Goal: Task Accomplishment & Management: Manage account settings

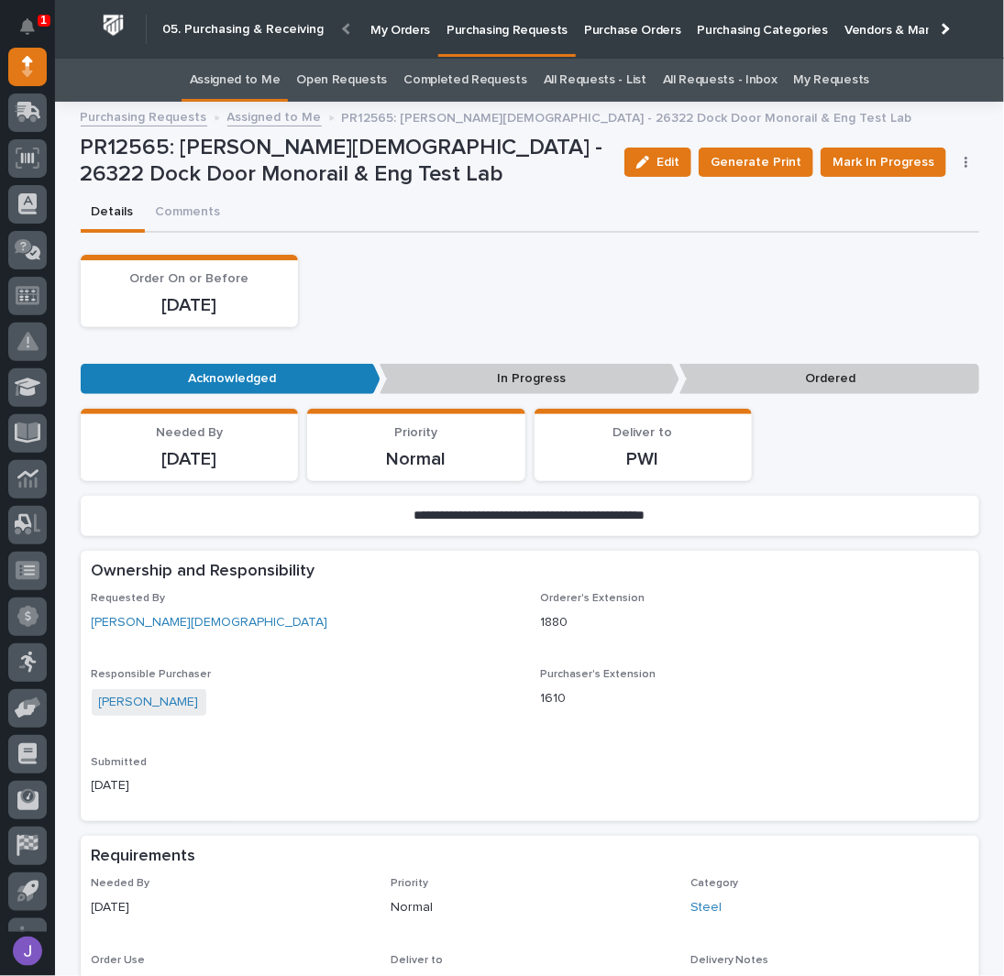
click at [249, 69] on link "Assigned to Me" at bounding box center [235, 80] width 91 height 43
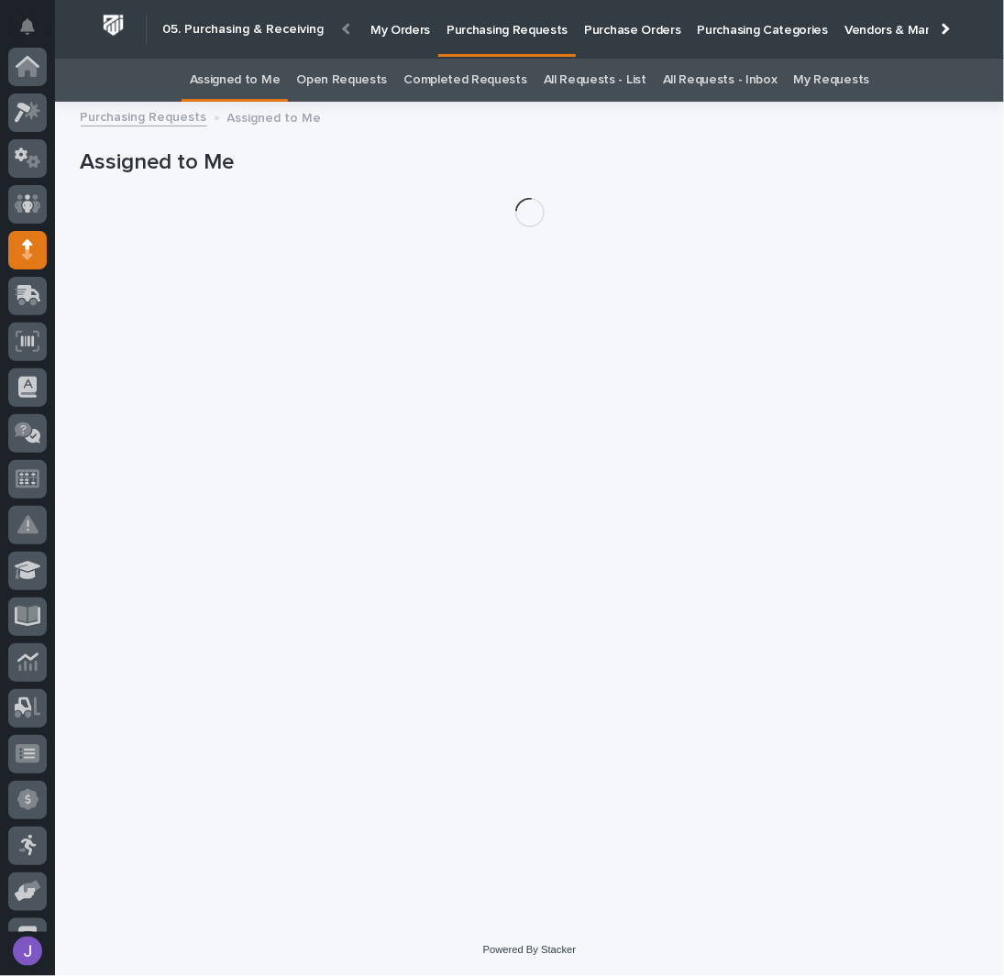
scroll to position [183, 0]
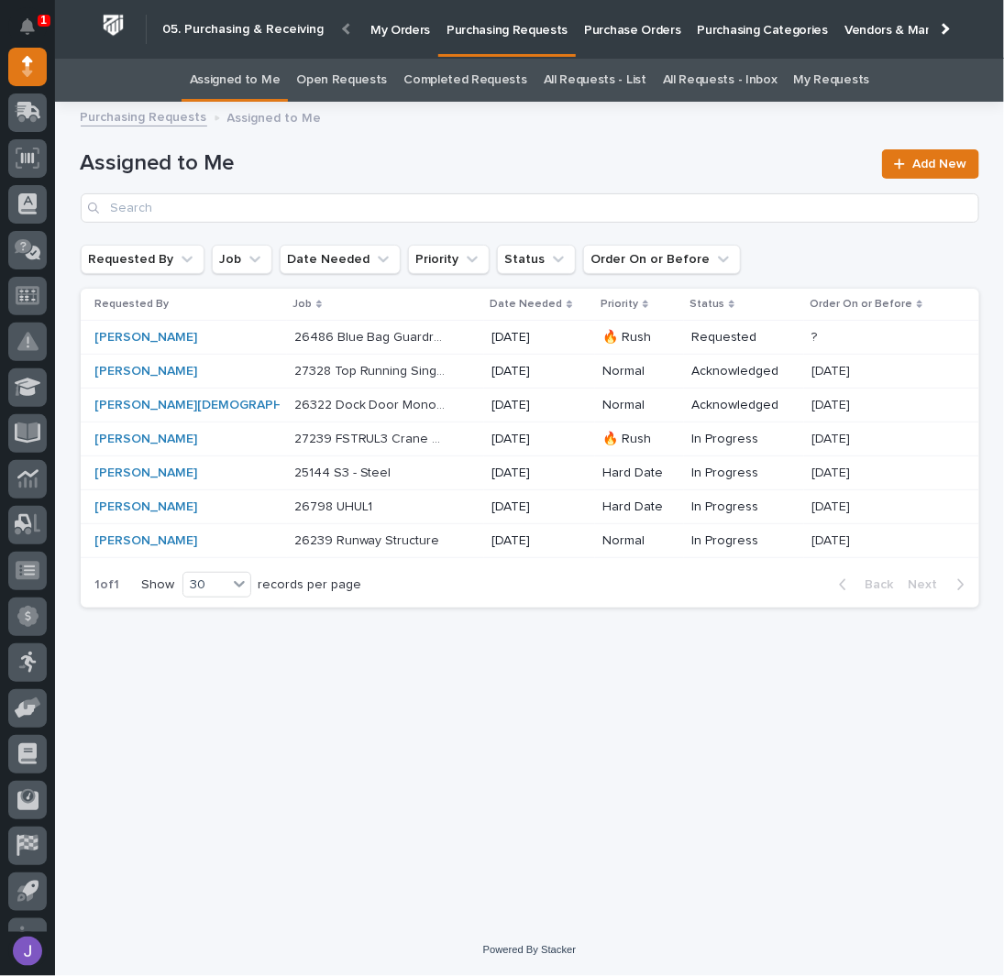
click at [419, 340] on div "26486 Blue Bag Guardrail 26486 Blue Bag Guardrail" at bounding box center [385, 338] width 183 height 30
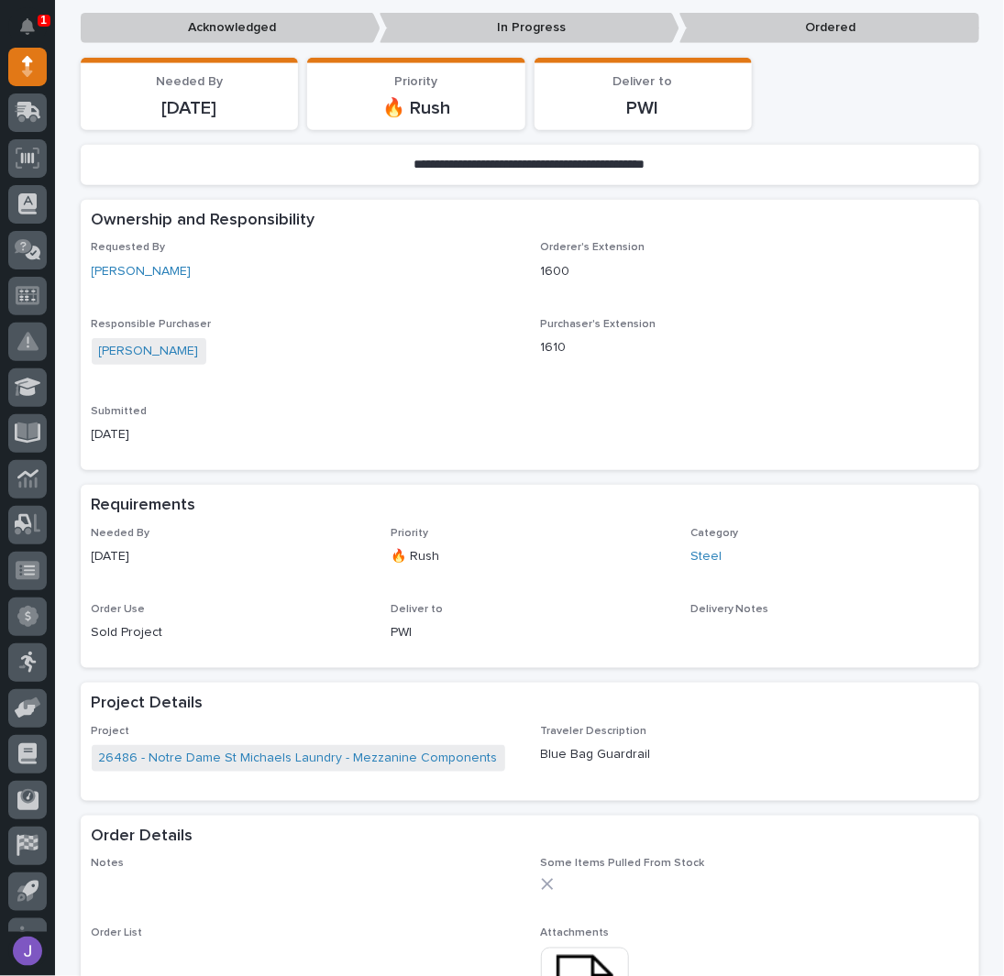
scroll to position [489, 0]
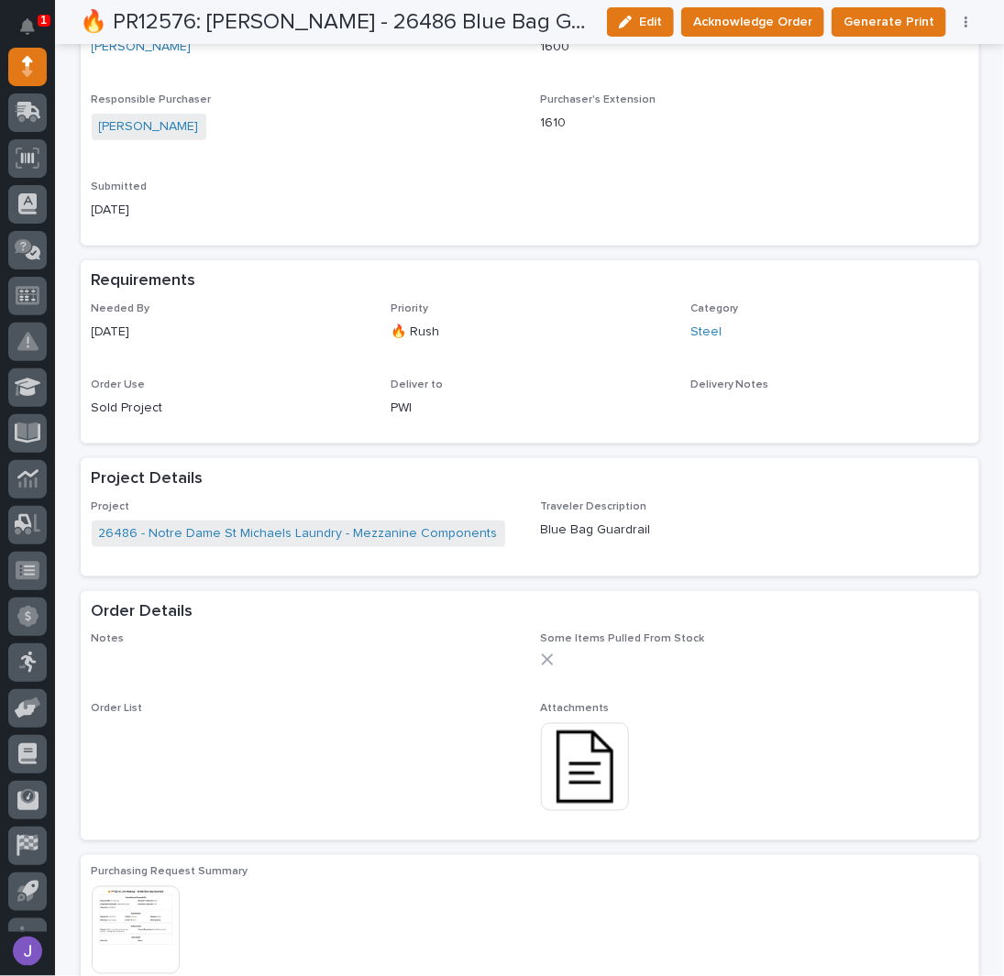
click at [575, 773] on img at bounding box center [585, 767] width 88 height 88
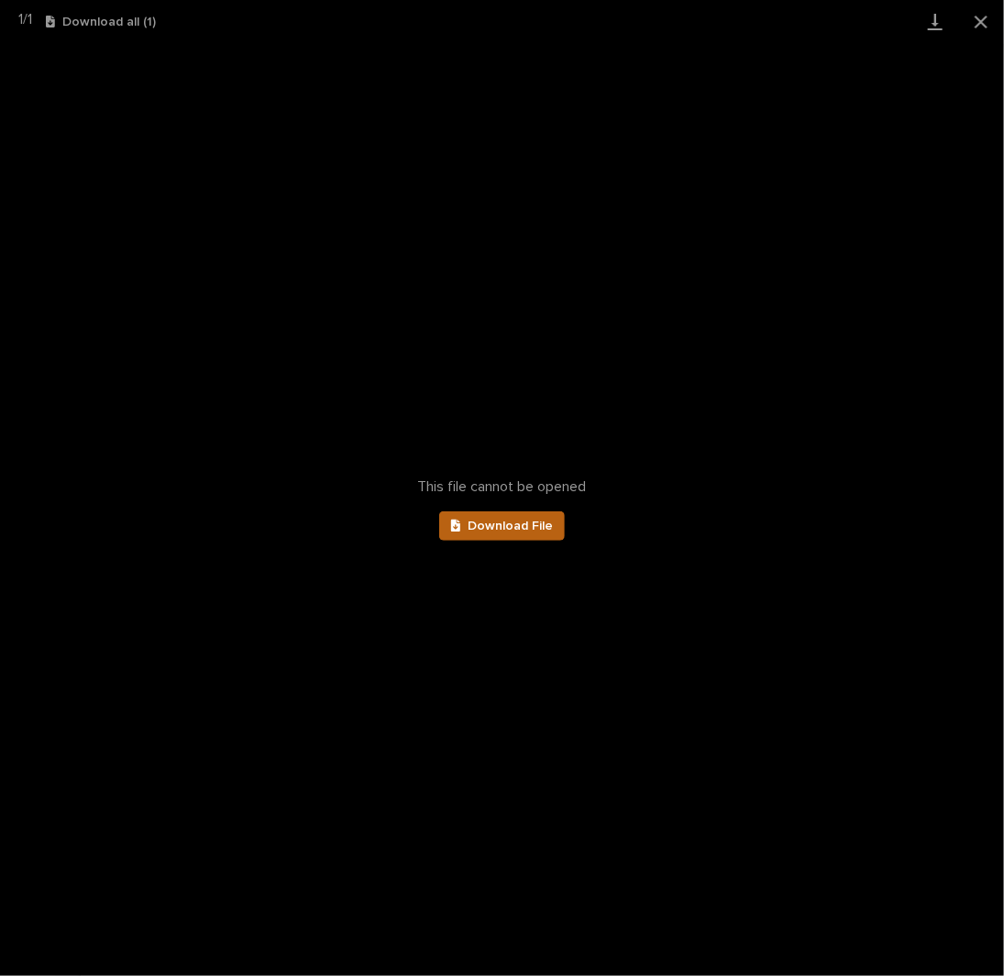
click at [532, 514] on link "Download File" at bounding box center [502, 526] width 127 height 29
click at [986, 29] on button "Close gallery" at bounding box center [981, 21] width 46 height 43
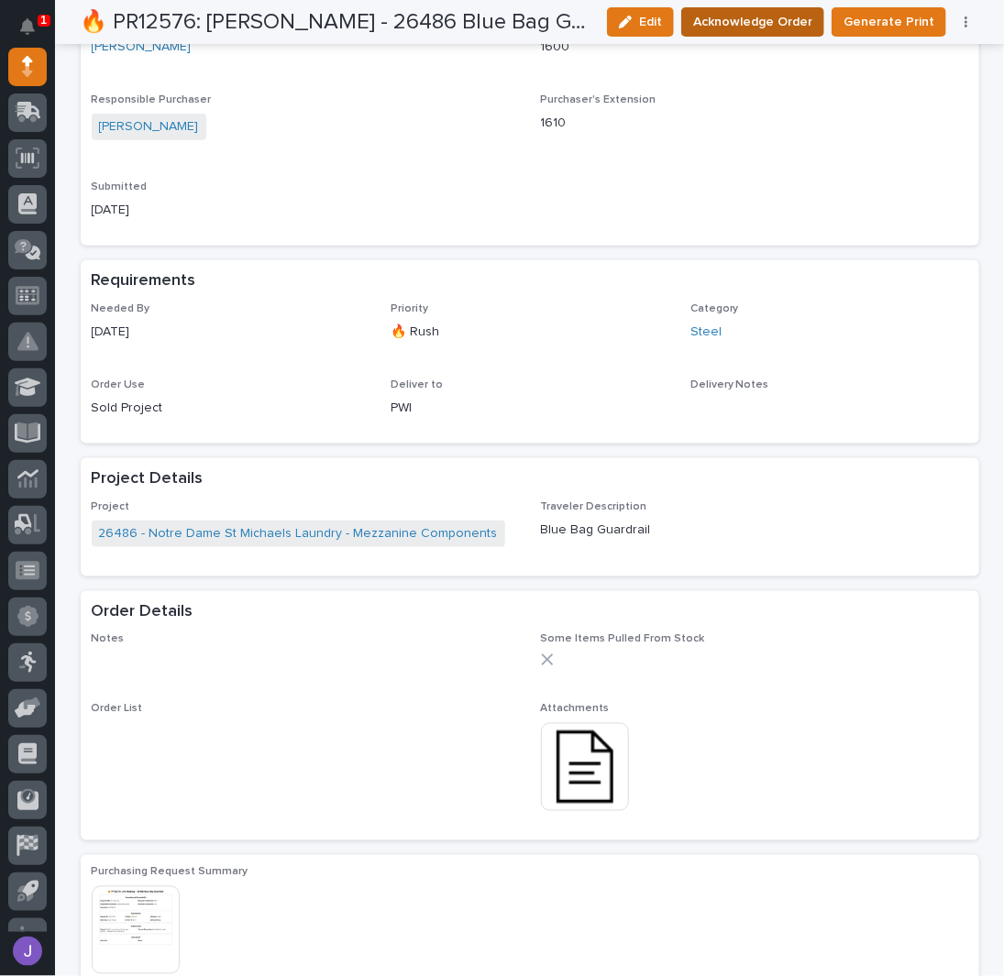
click at [811, 27] on span "Acknowledge Order" at bounding box center [752, 22] width 119 height 22
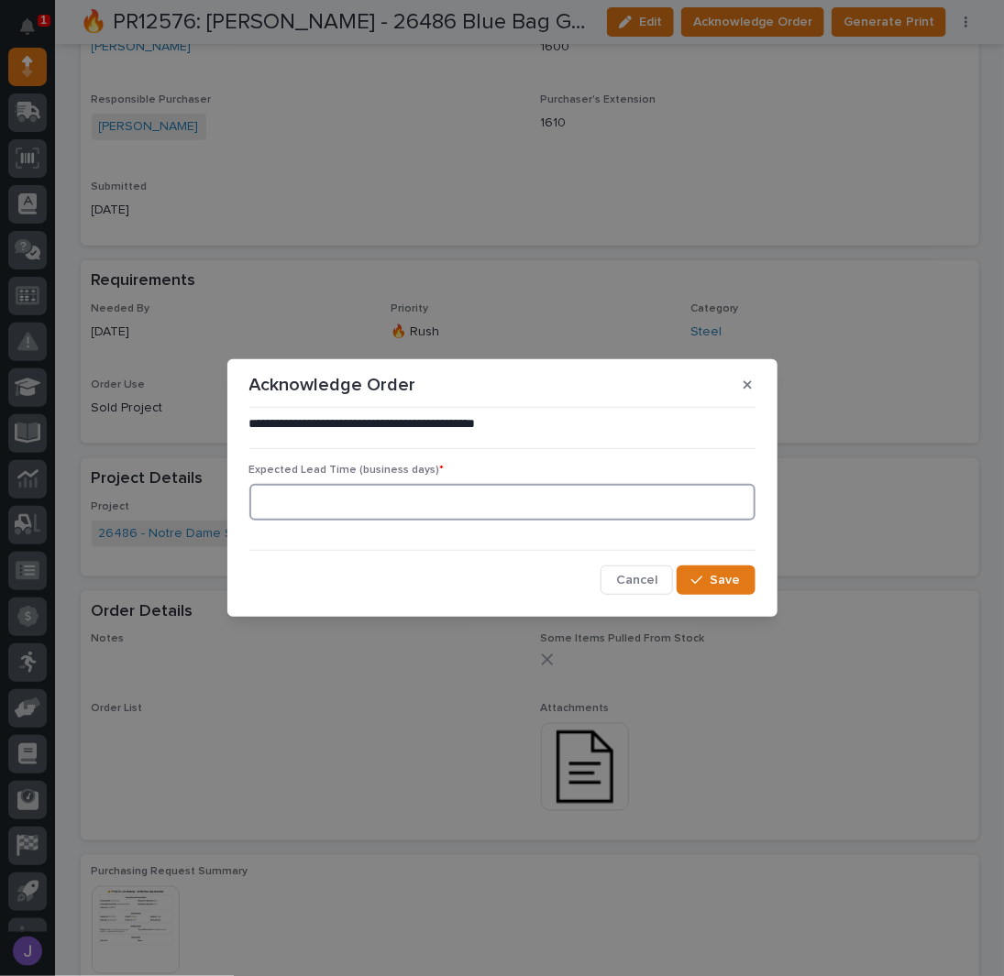
click at [440, 496] on input at bounding box center [502, 502] width 506 height 37
type input "0"
click at [718, 577] on span "Save" at bounding box center [725, 580] width 30 height 17
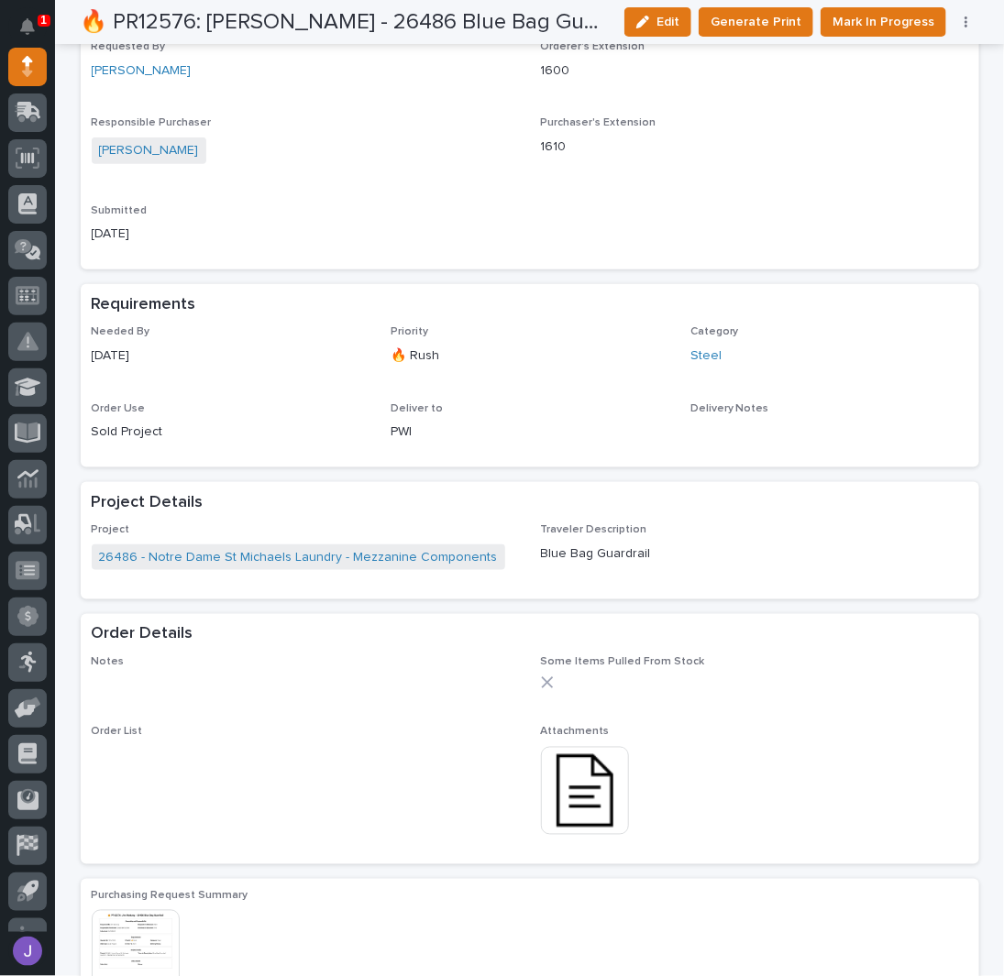
scroll to position [653, 0]
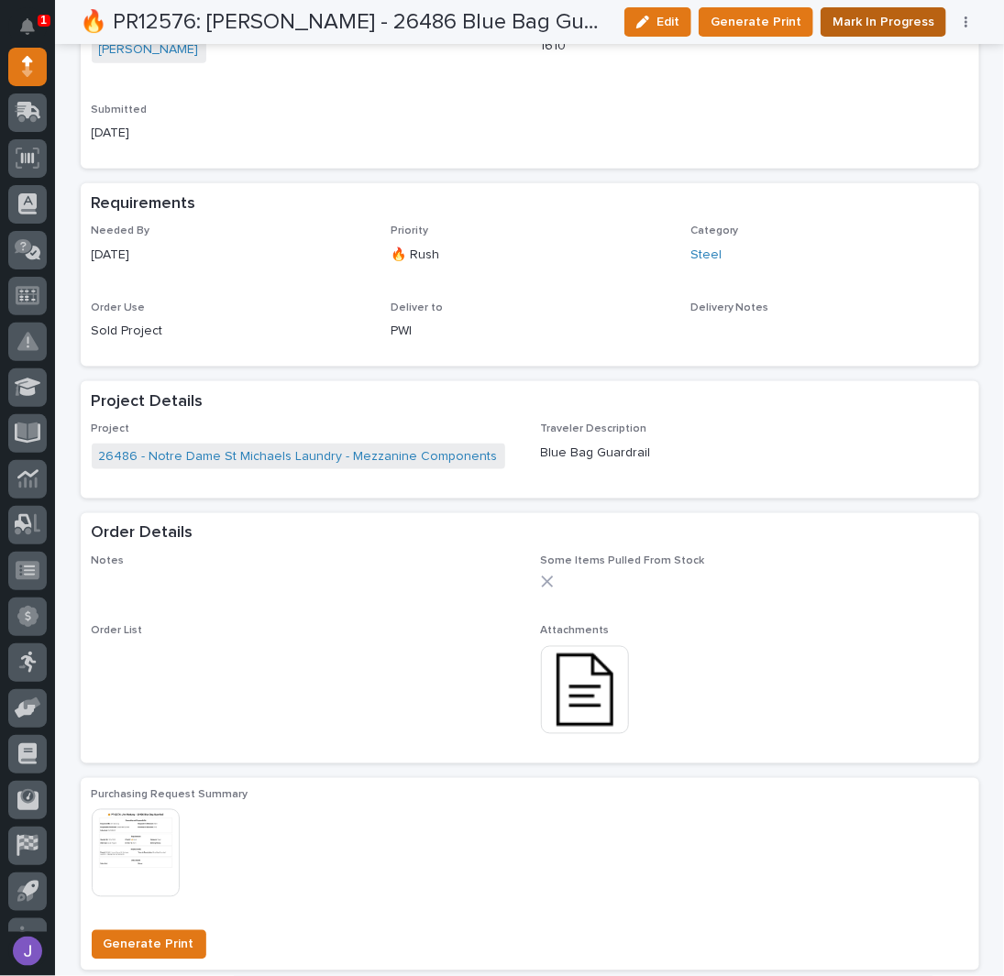
click at [886, 14] on span "Mark In Progress" at bounding box center [883, 22] width 102 height 22
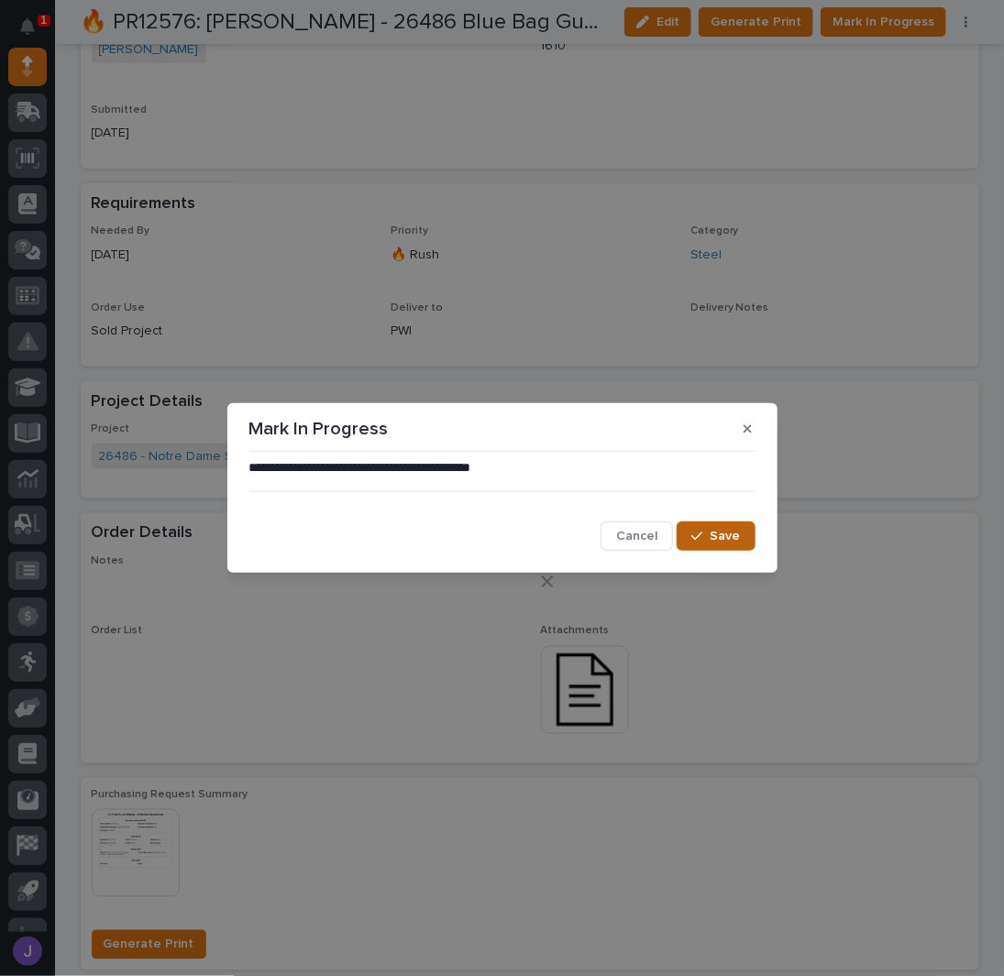
click at [722, 544] on span "Save" at bounding box center [725, 536] width 30 height 17
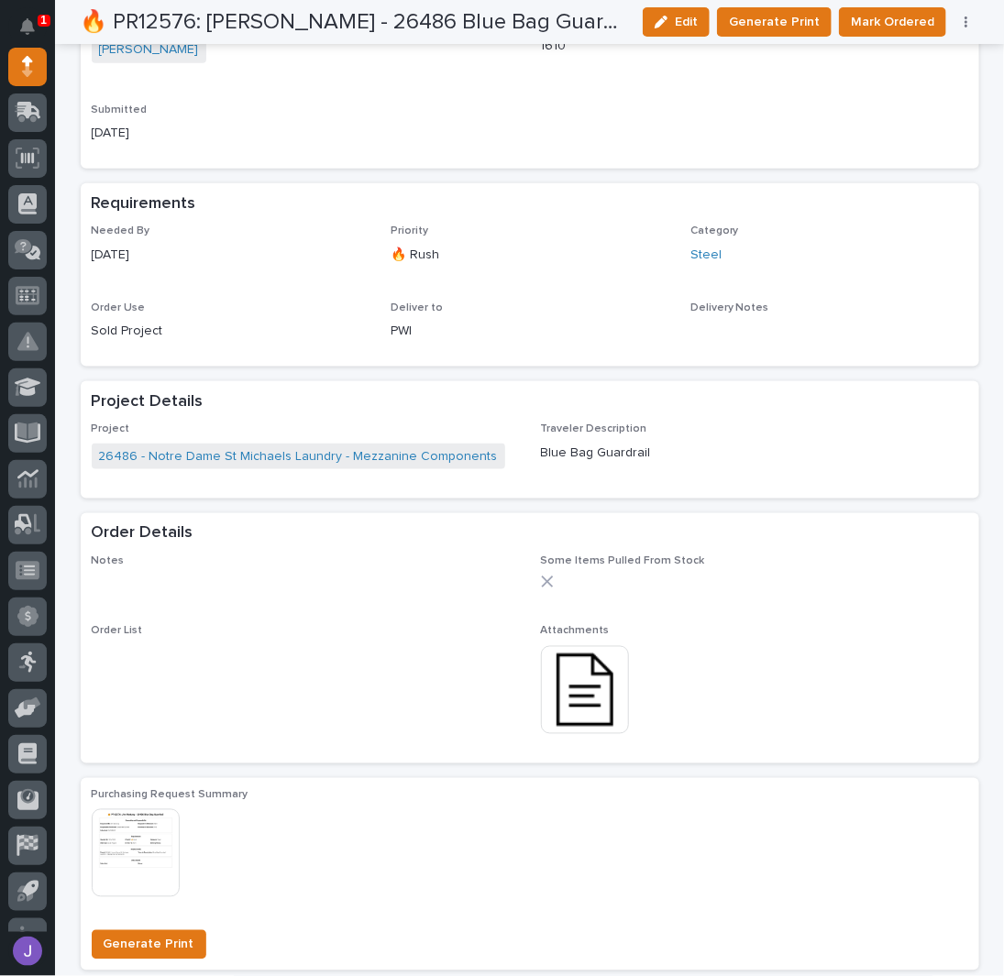
scroll to position [0, 0]
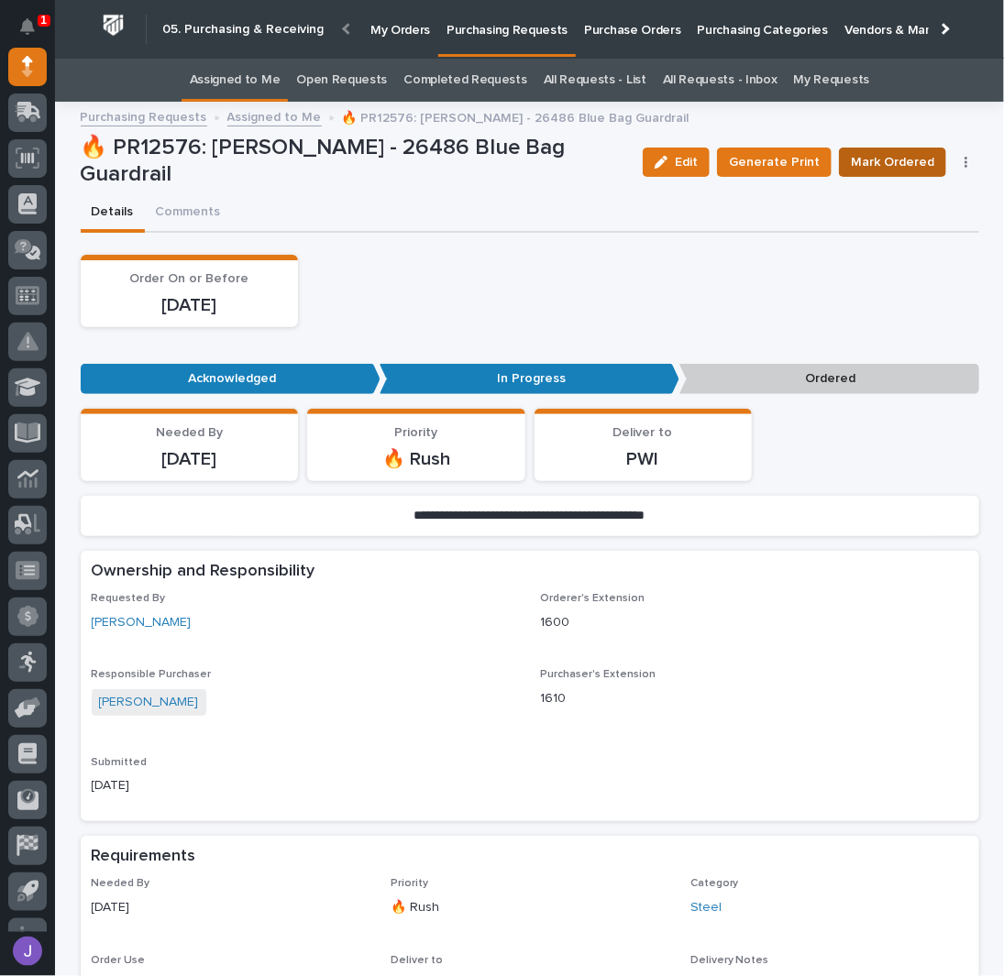
click at [865, 157] on span "Mark Ordered" at bounding box center [892, 162] width 83 height 22
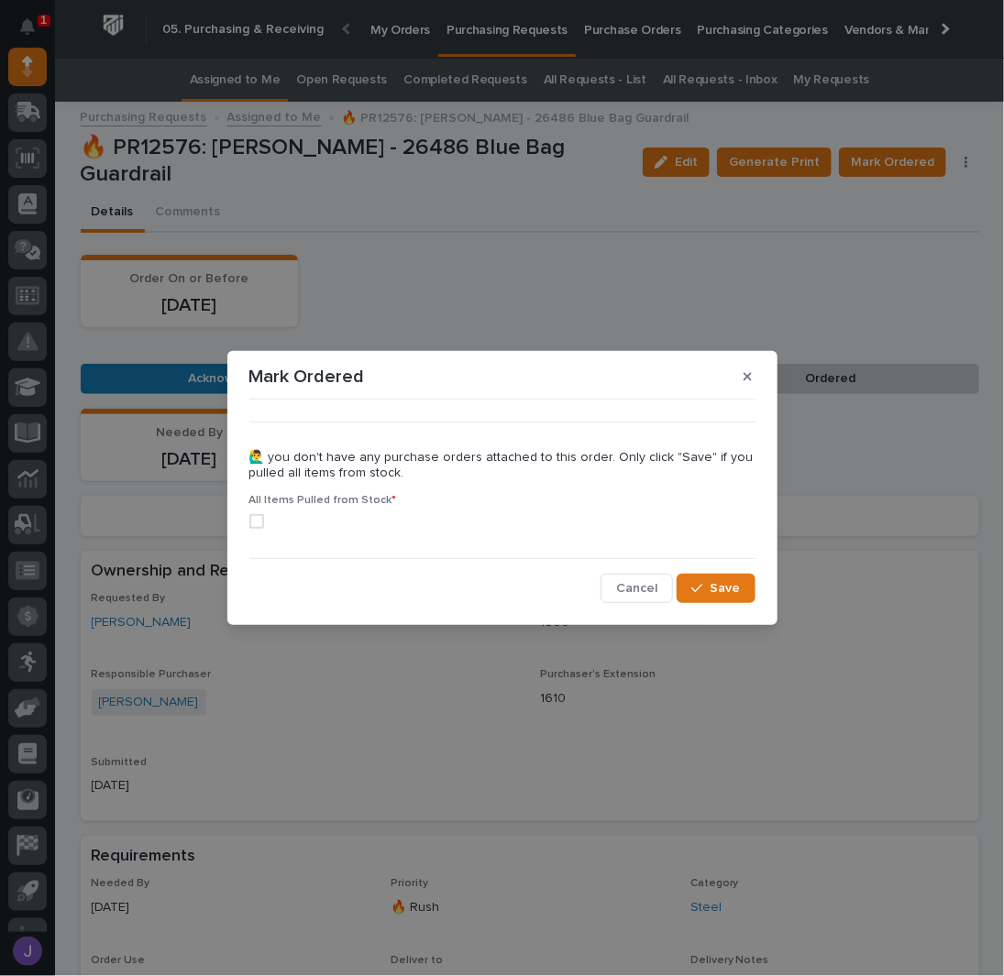
click at [249, 521] on span at bounding box center [256, 521] width 15 height 15
click at [714, 590] on span "Save" at bounding box center [725, 588] width 30 height 17
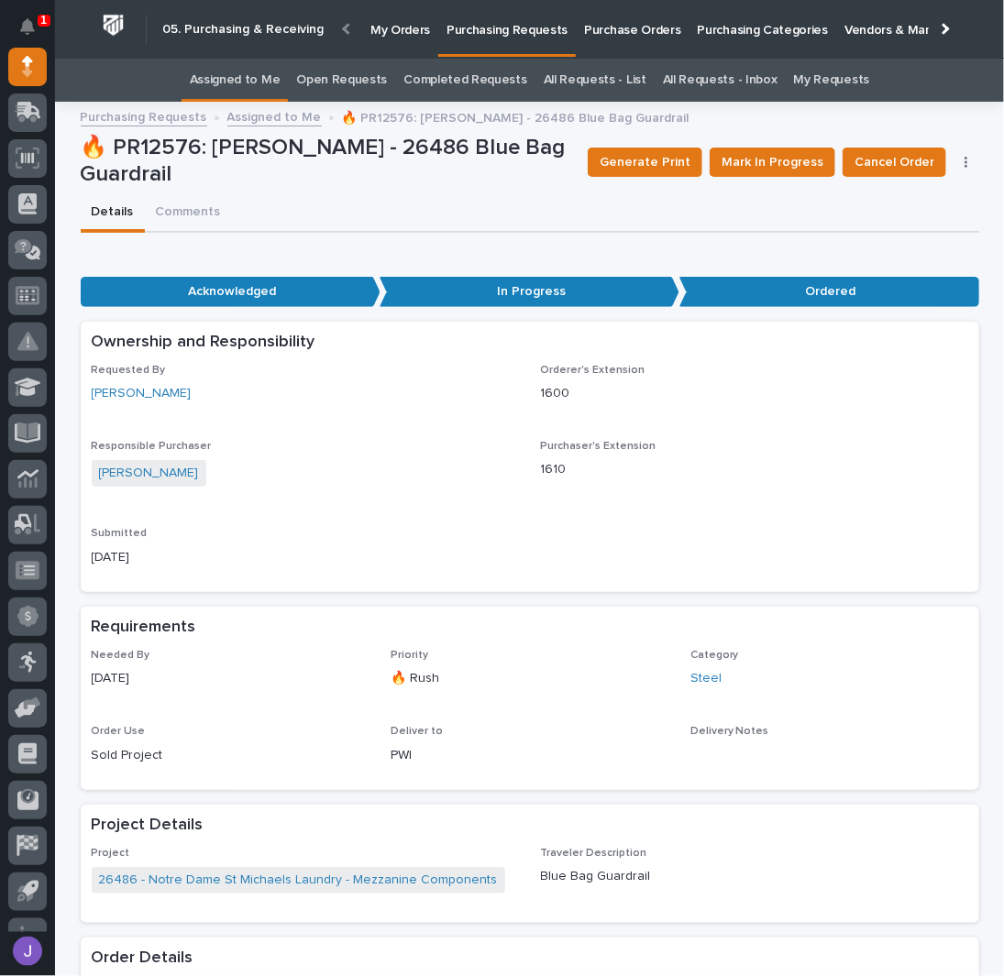
click at [246, 87] on link "Assigned to Me" at bounding box center [235, 80] width 91 height 43
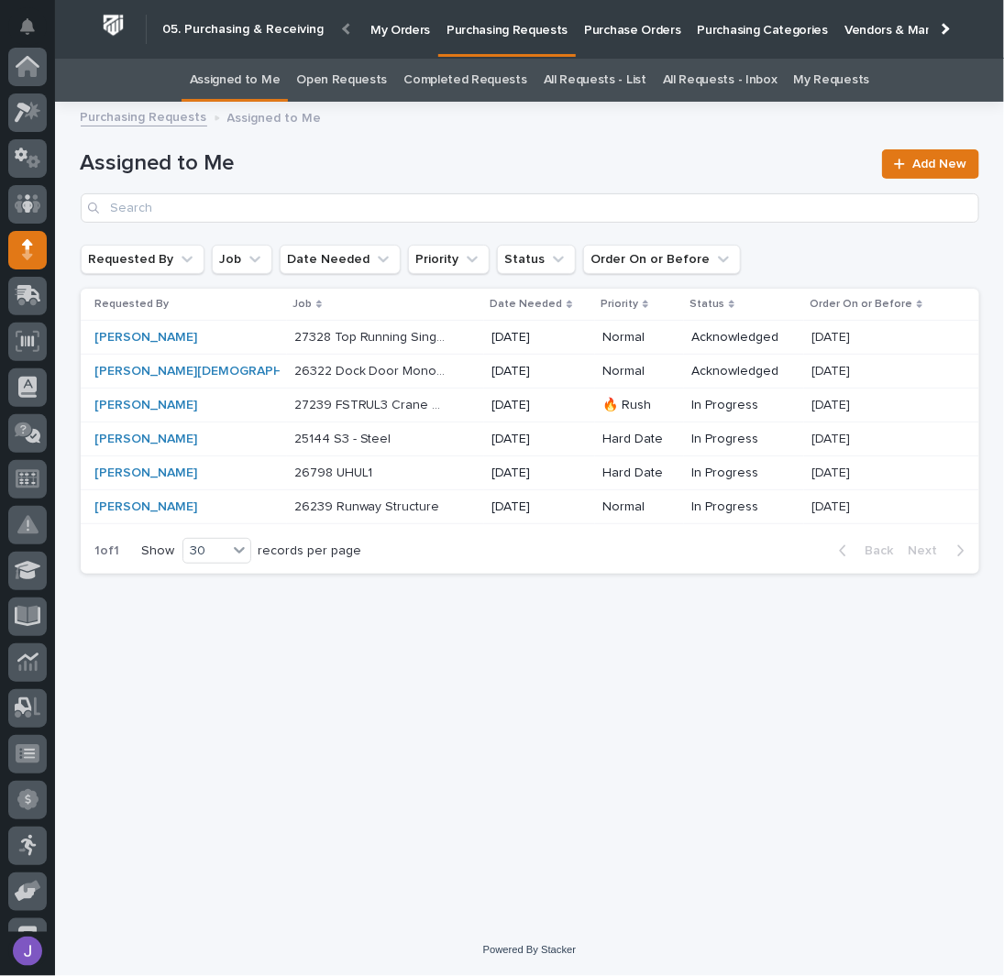
scroll to position [183, 0]
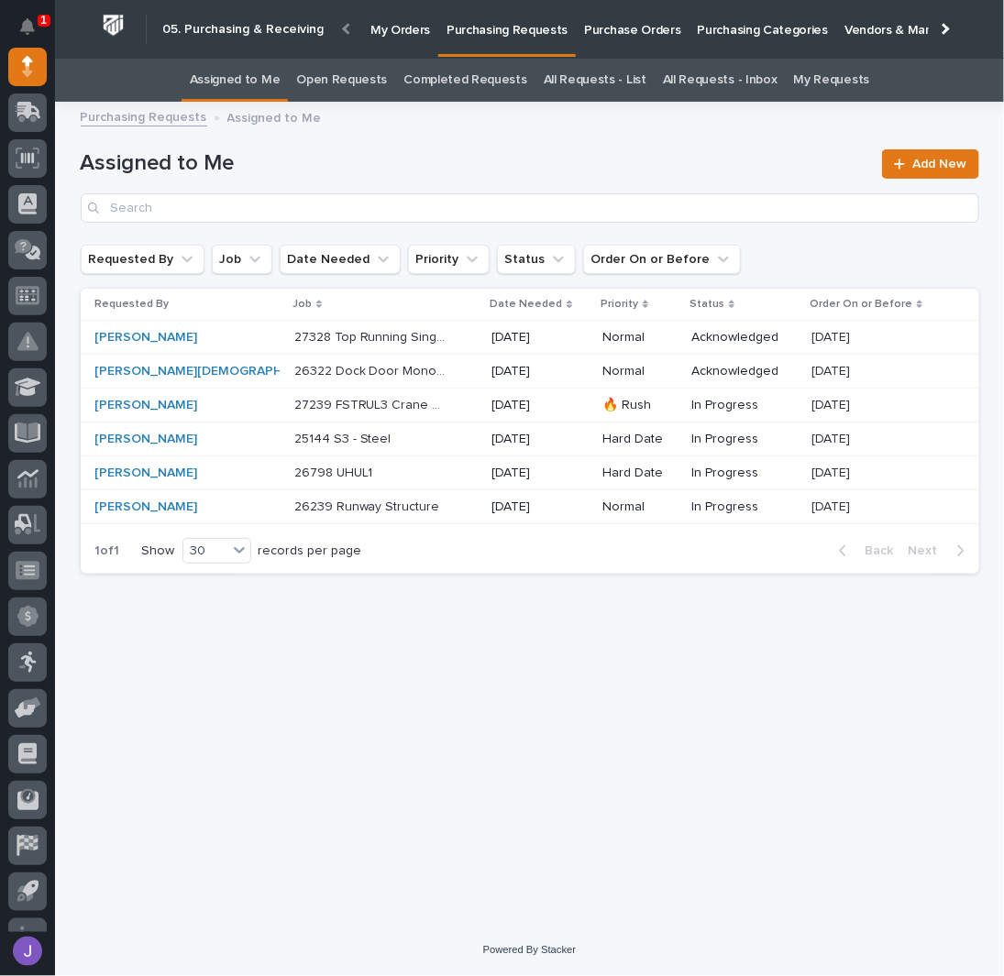
click at [414, 378] on div "26322 Dock Door Monorail & Eng Test Lab 26322 Dock Door Monorail & Eng Test Lab" at bounding box center [385, 372] width 183 height 30
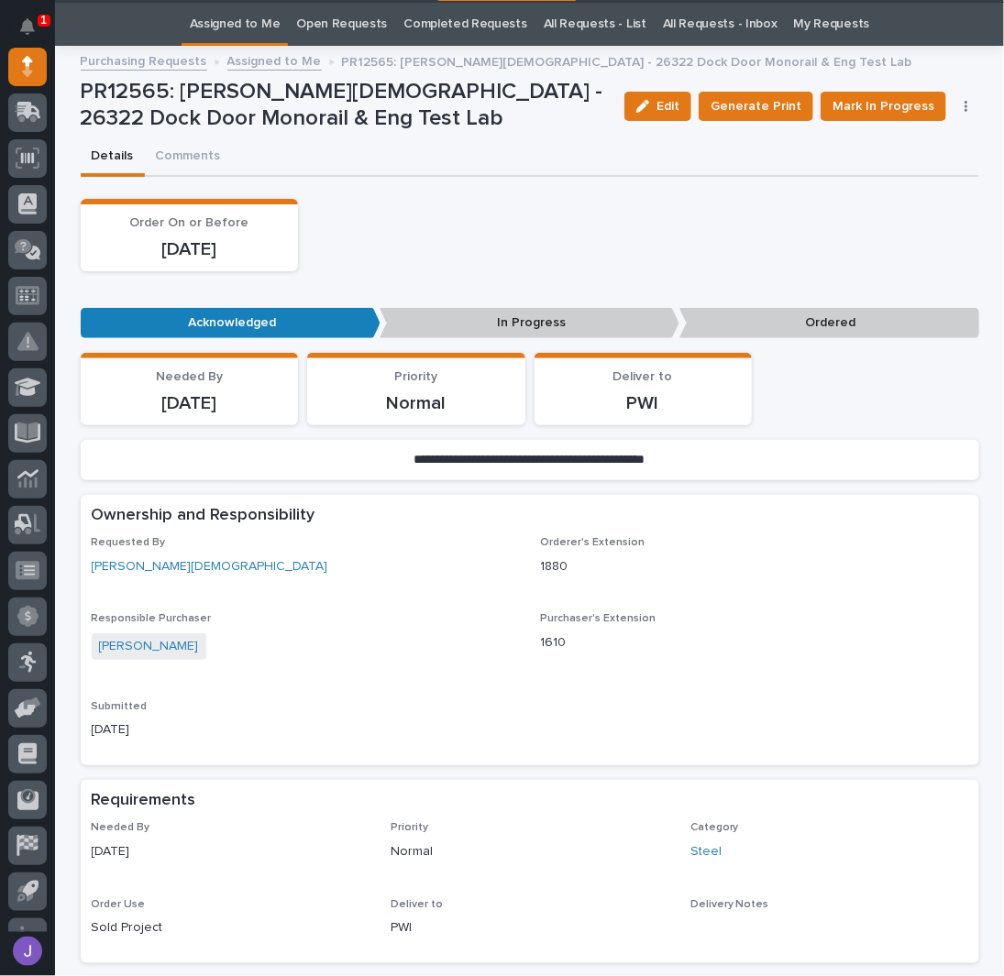
scroll to position [58, 0]
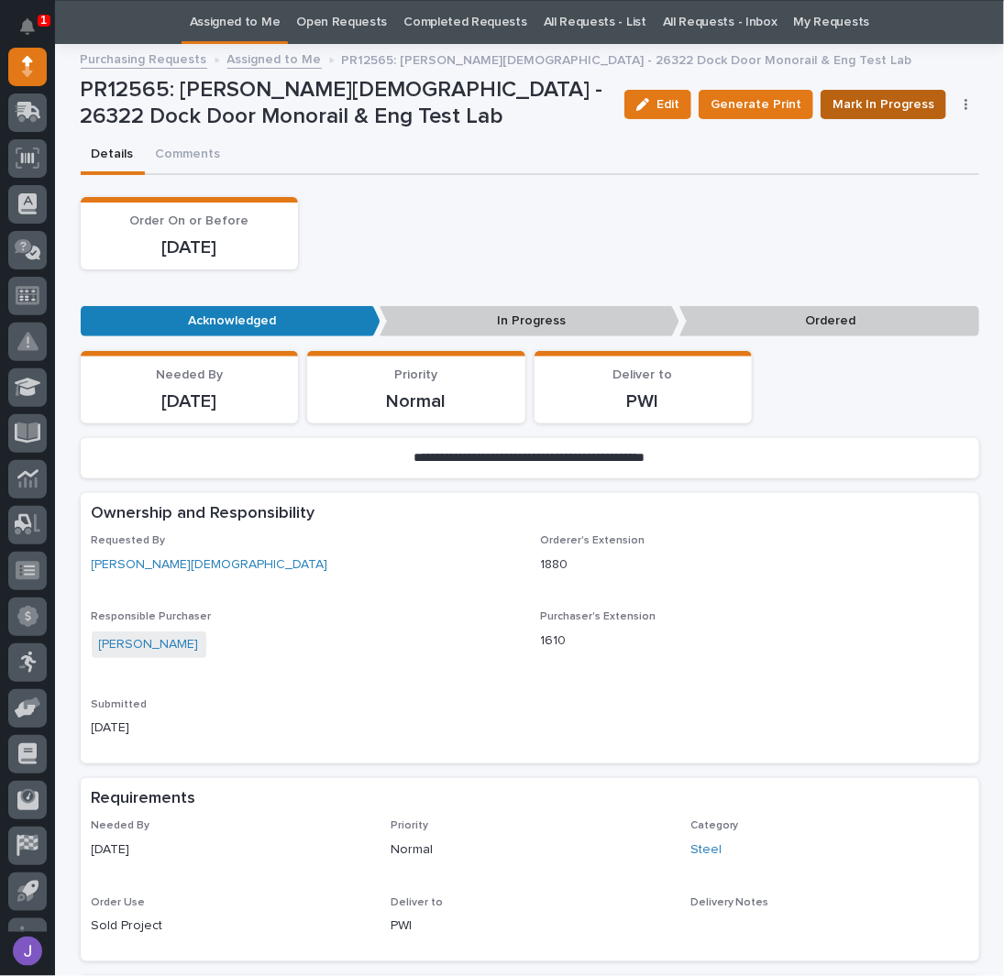
click at [846, 107] on span "Mark In Progress" at bounding box center [883, 105] width 102 height 22
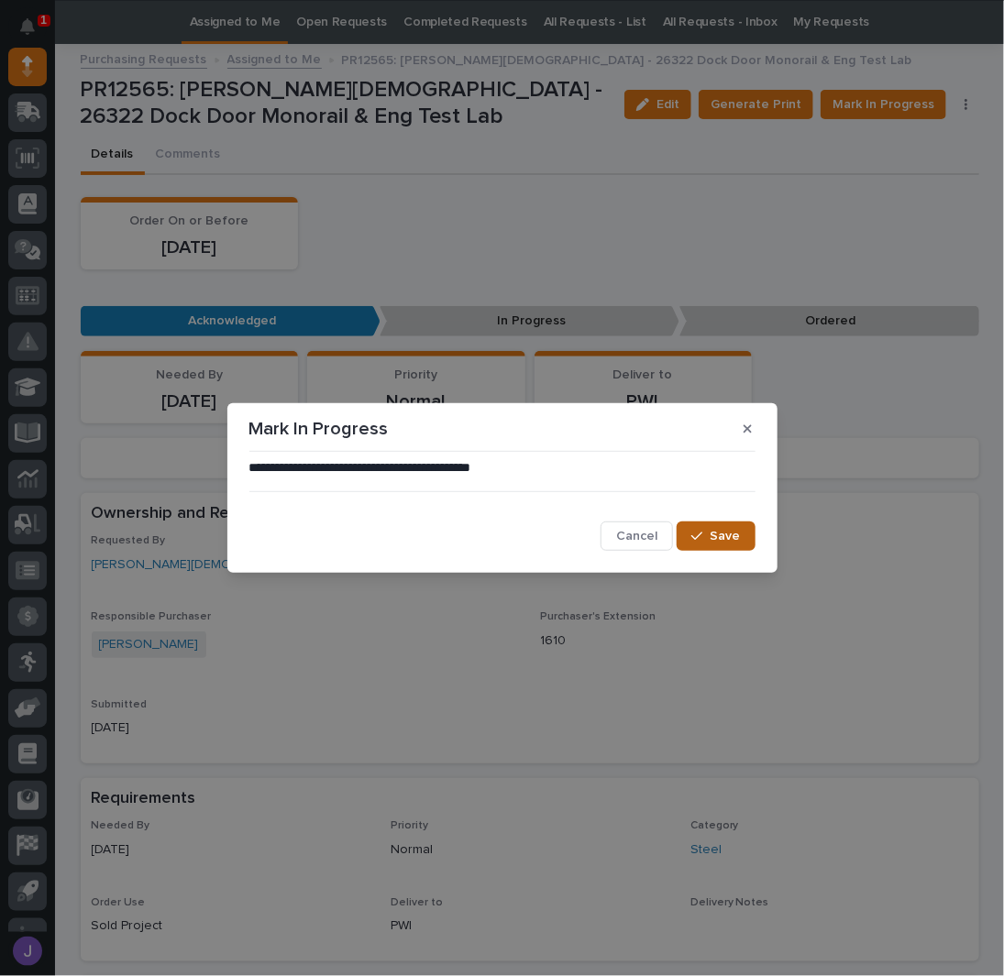
click at [731, 527] on button "Save" at bounding box center [716, 536] width 78 height 29
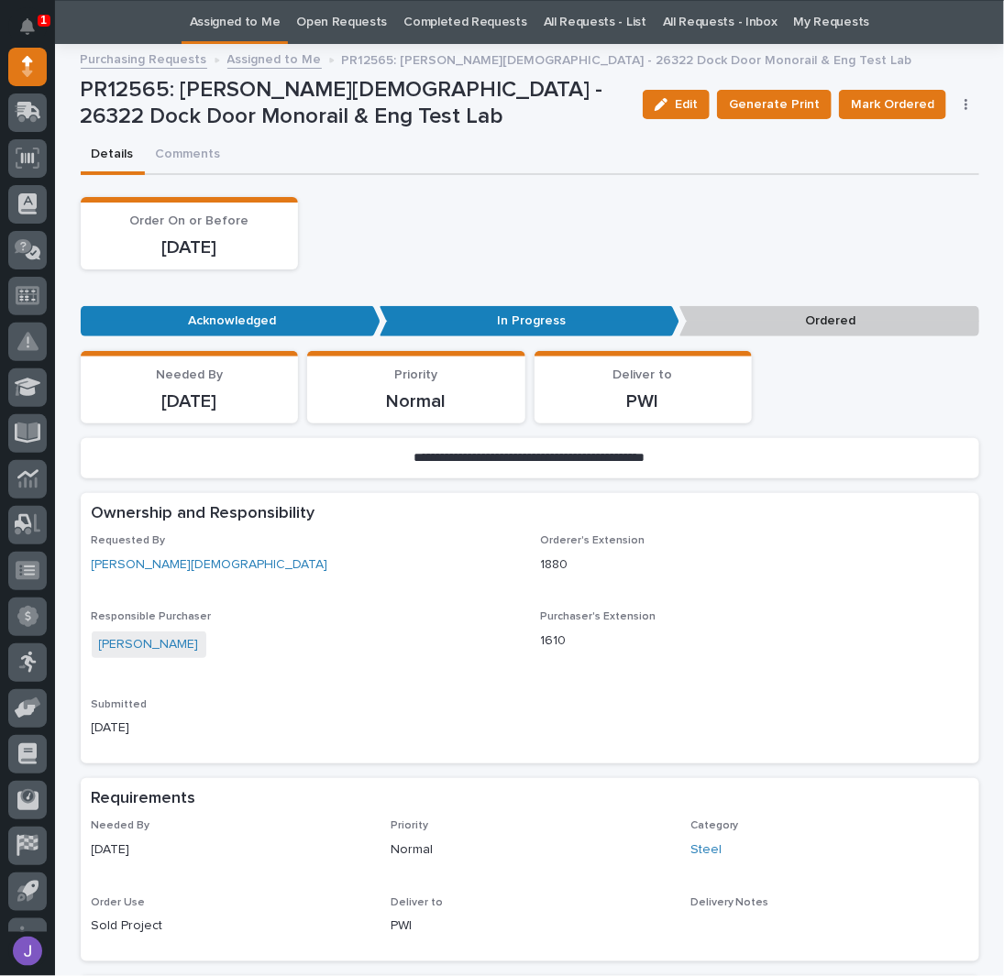
click at [253, 24] on link "Assigned to Me" at bounding box center [235, 22] width 91 height 43
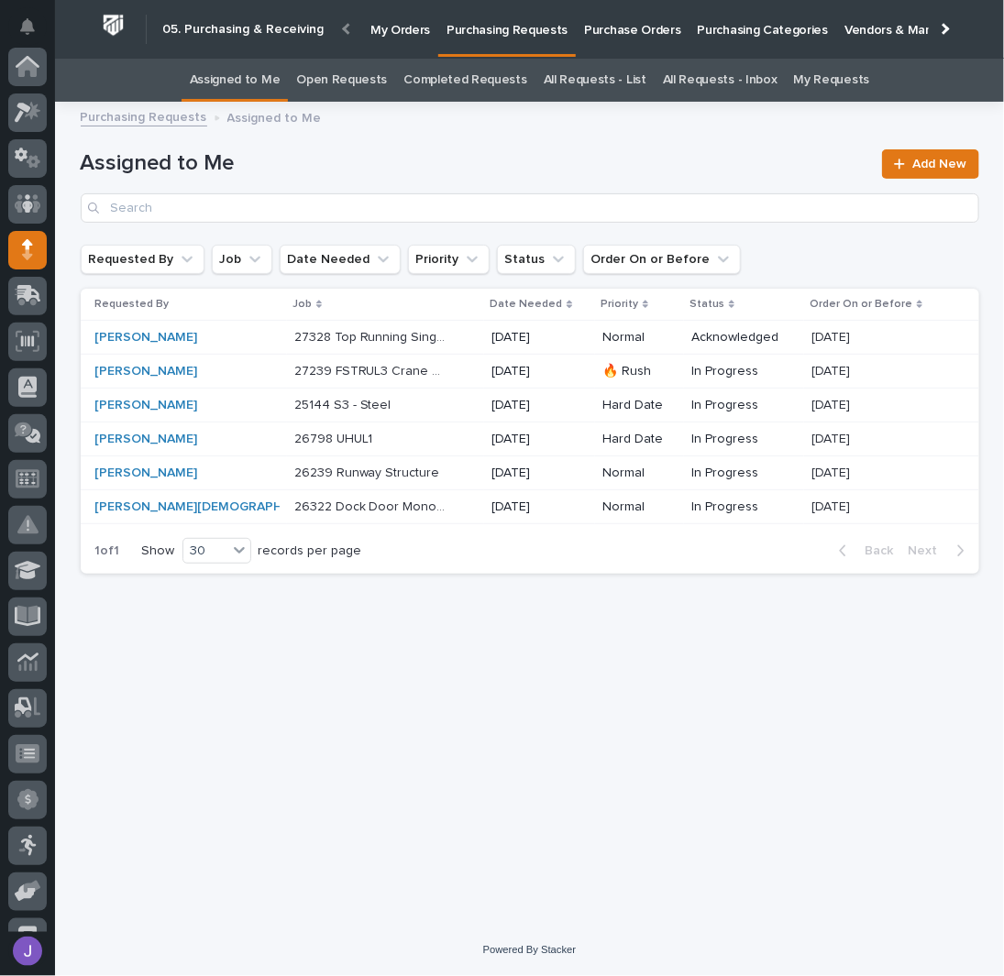
scroll to position [183, 0]
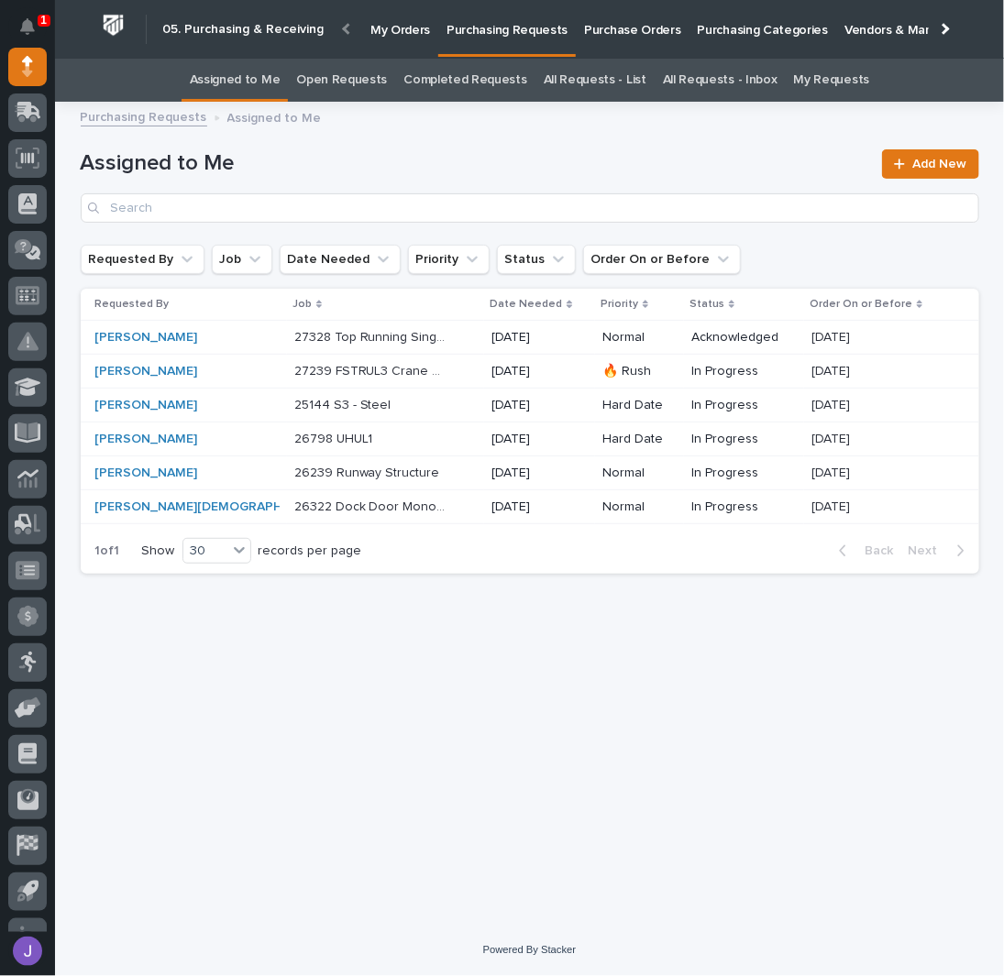
click at [408, 342] on div "27328 Top Running Single Girder Bridge - Steel 27328 Top Running Single Girder …" at bounding box center [385, 338] width 183 height 30
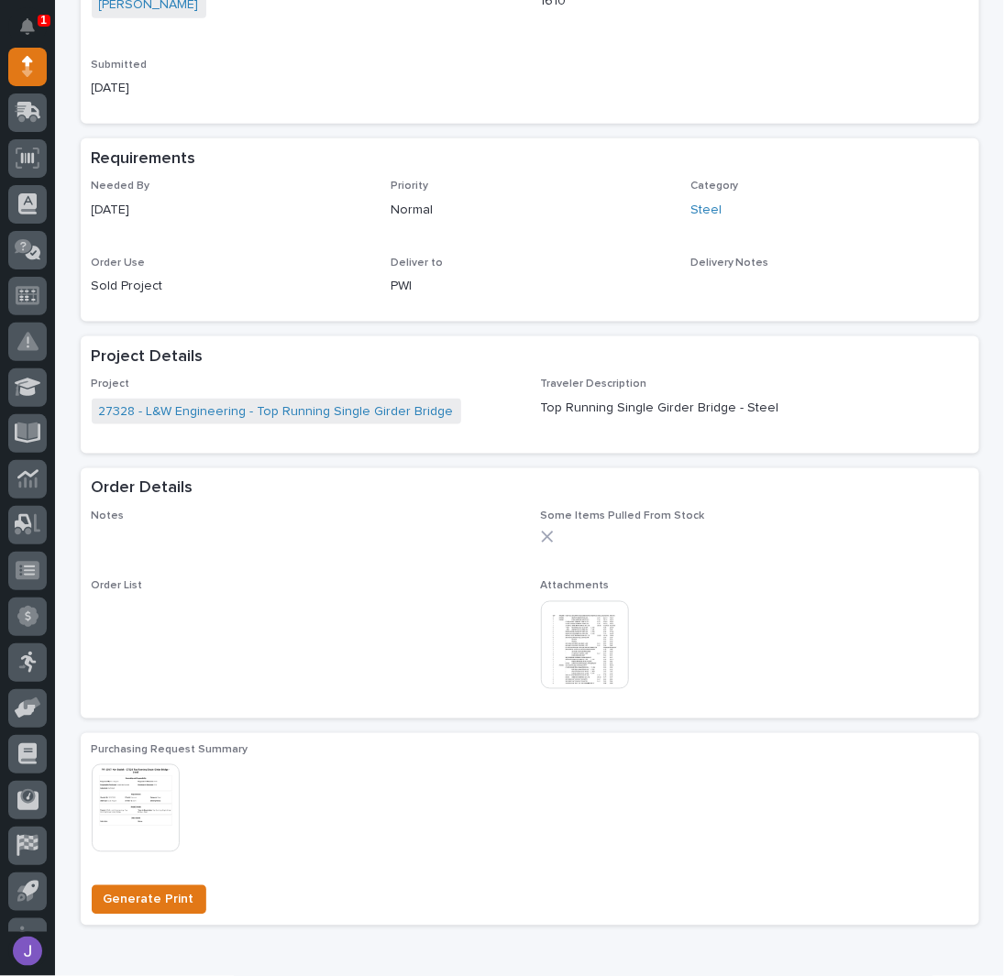
scroll to position [733, 0]
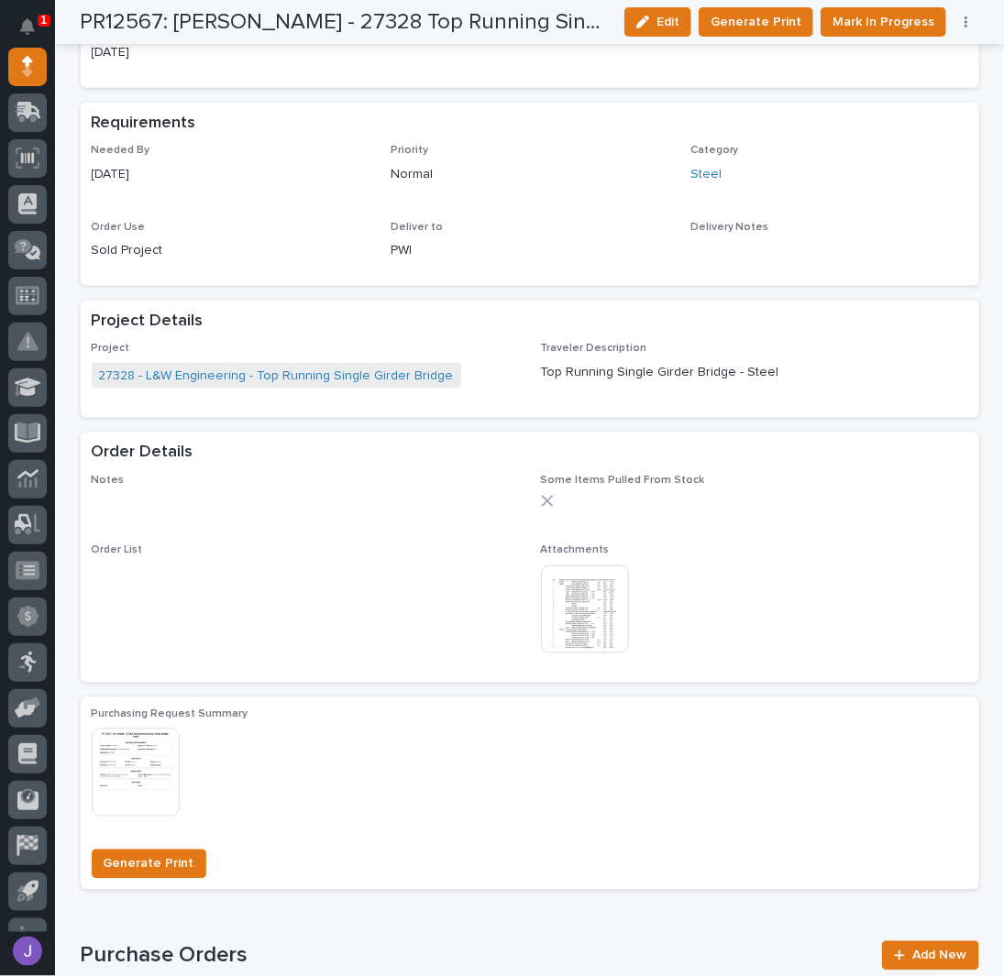
click at [600, 592] on img at bounding box center [585, 610] width 88 height 88
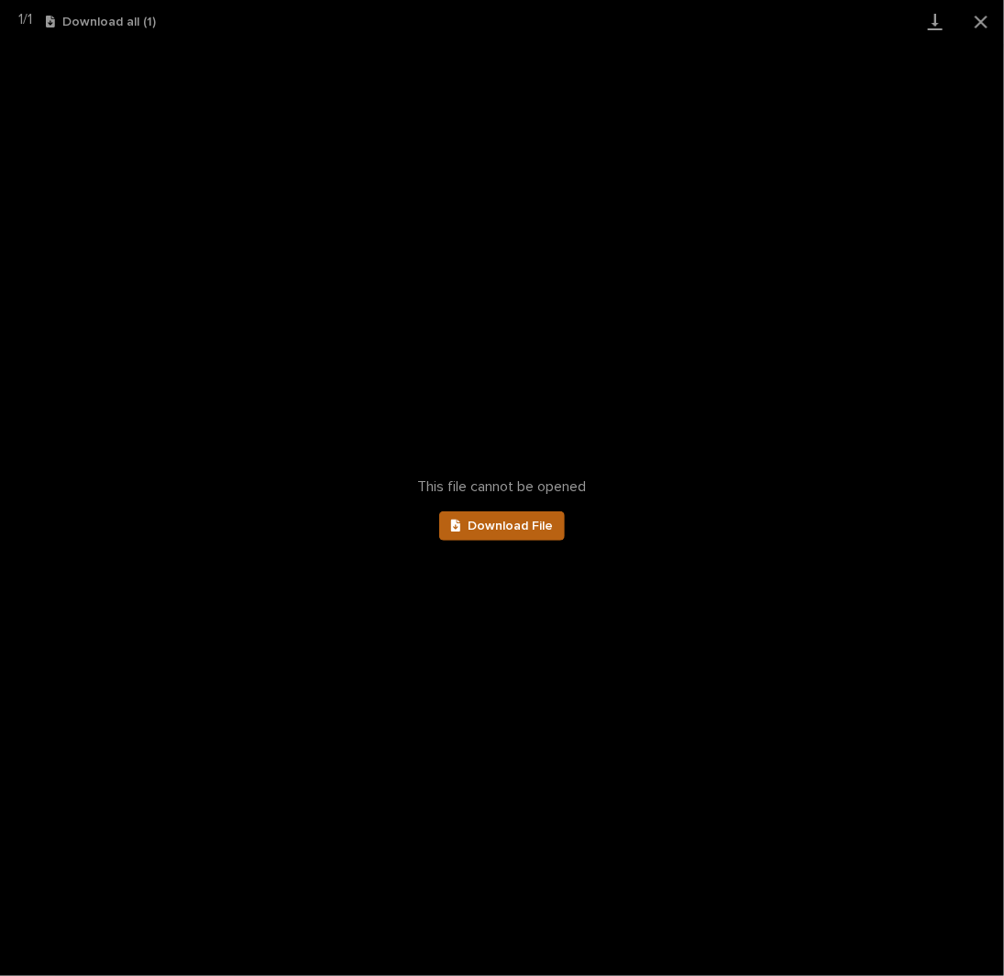
click at [545, 517] on link "Download File" at bounding box center [502, 526] width 127 height 29
click at [975, 20] on button "Close gallery" at bounding box center [981, 21] width 46 height 43
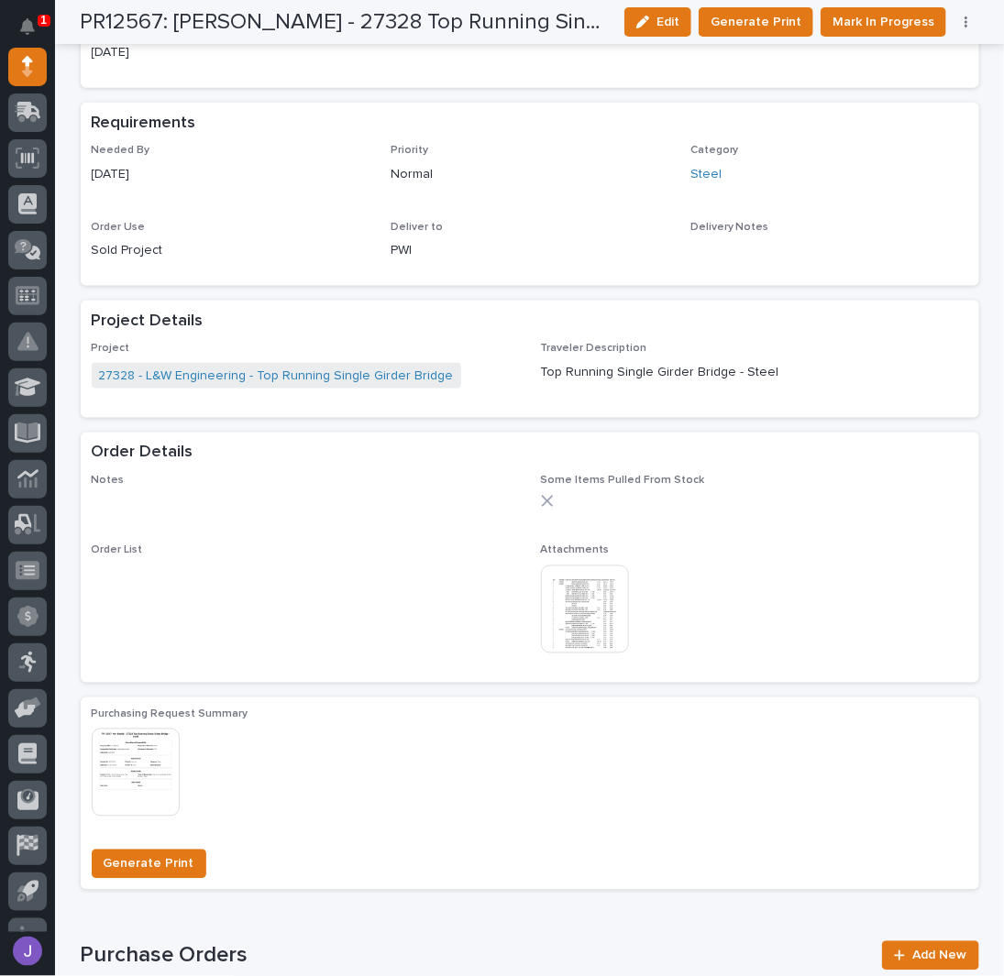
click at [575, 615] on img at bounding box center [585, 610] width 88 height 88
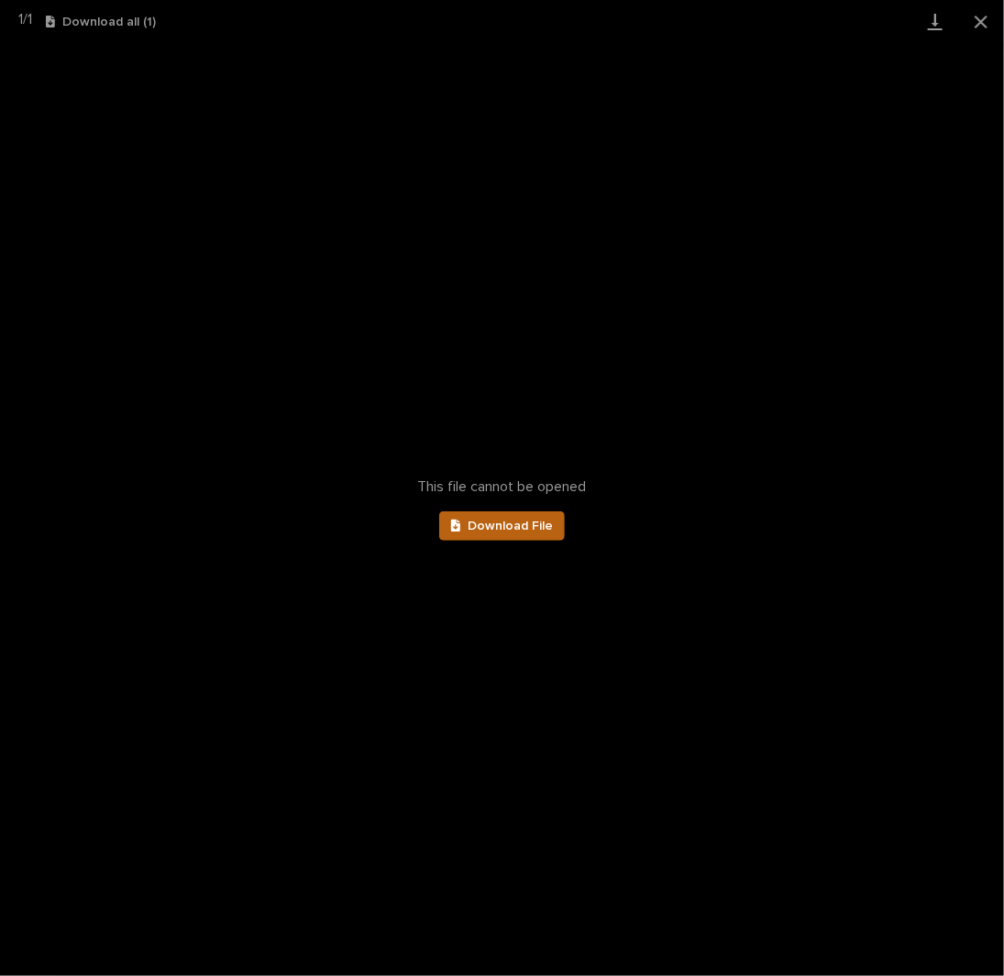
click at [515, 531] on span "Download File" at bounding box center [510, 526] width 85 height 13
click at [978, 22] on button "Close gallery" at bounding box center [981, 21] width 46 height 43
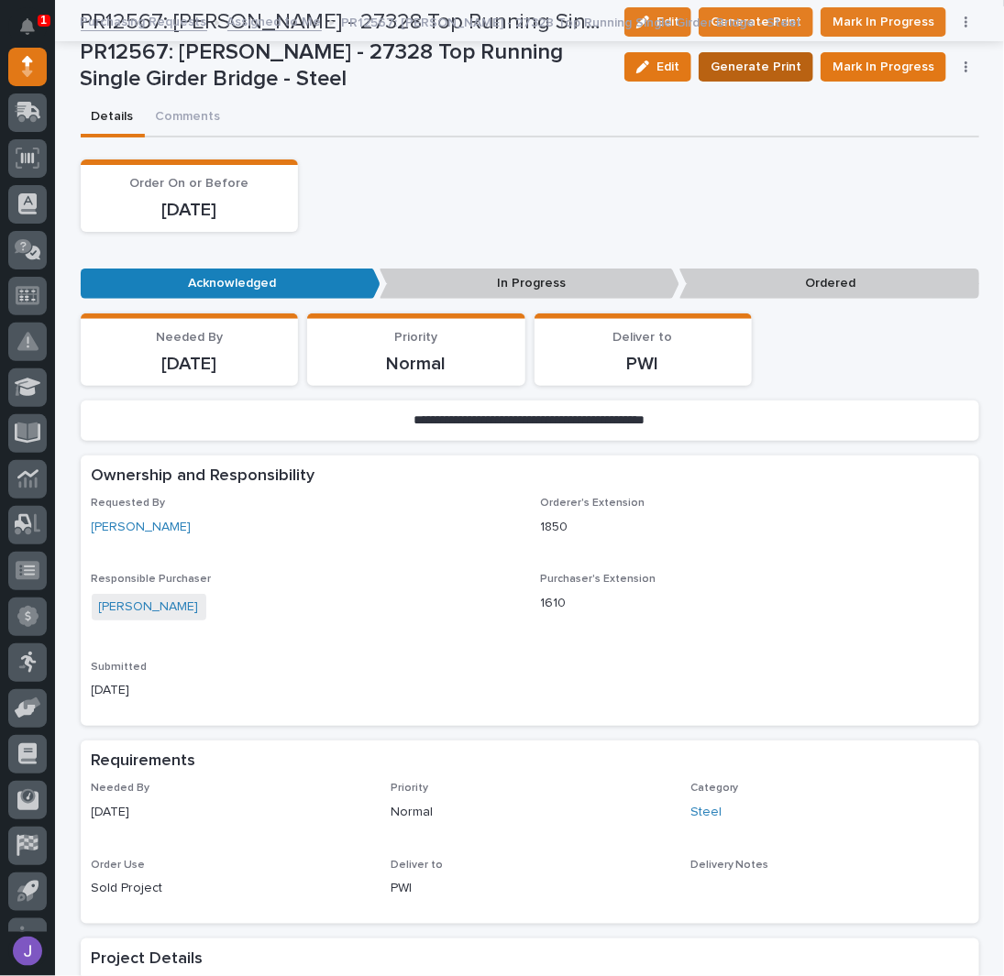
scroll to position [0, 0]
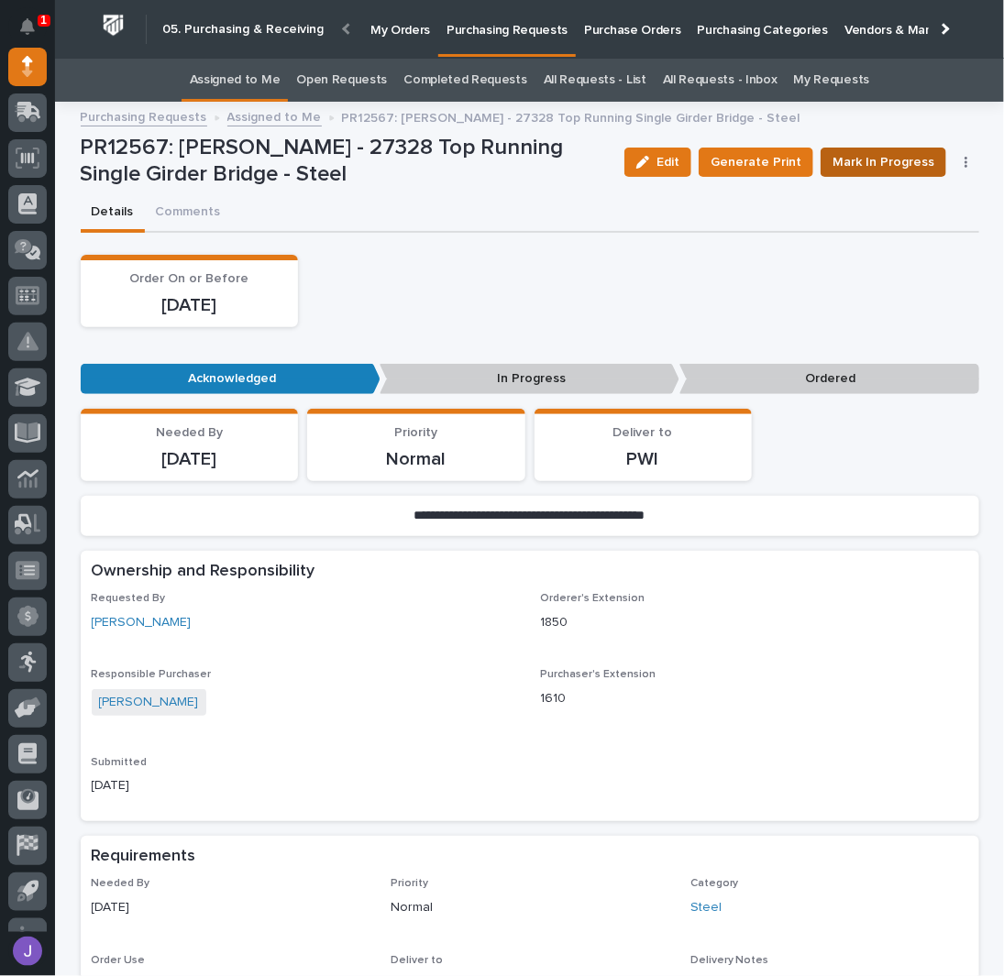
click at [907, 159] on span "Mark In Progress" at bounding box center [883, 162] width 102 height 22
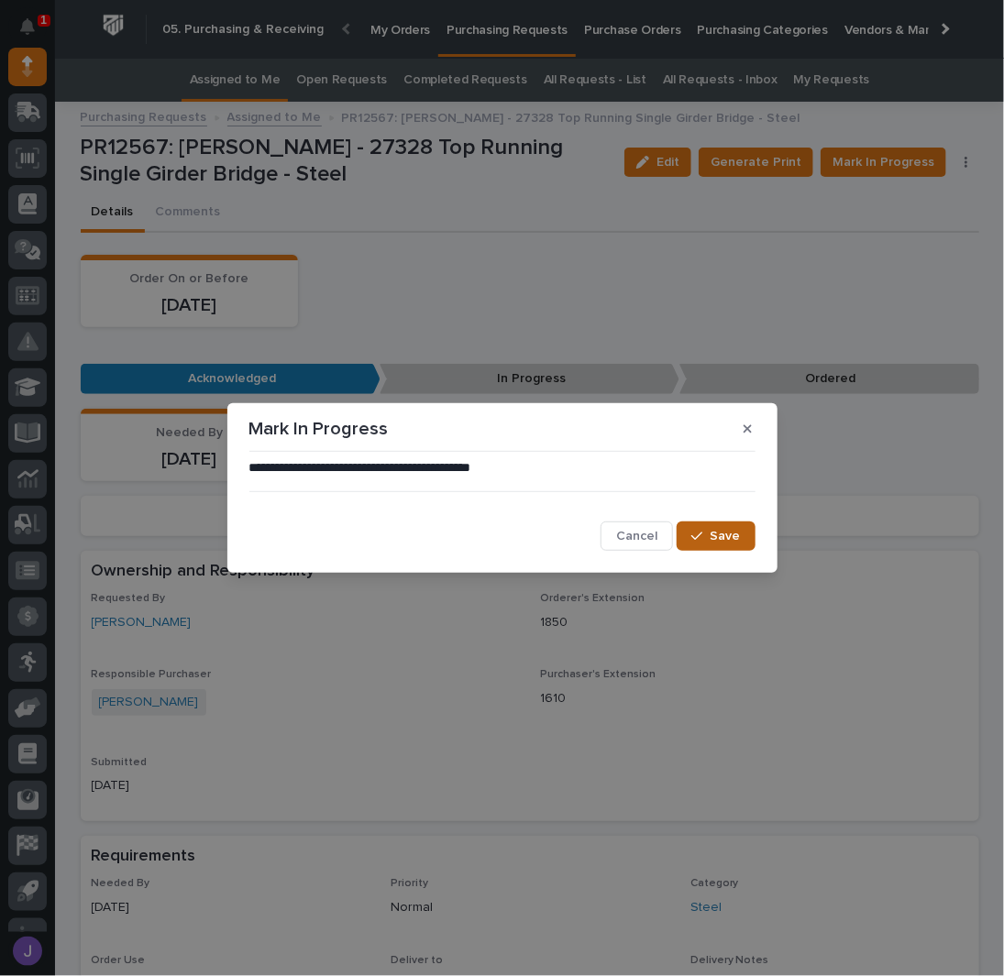
click at [725, 534] on span "Save" at bounding box center [725, 536] width 30 height 17
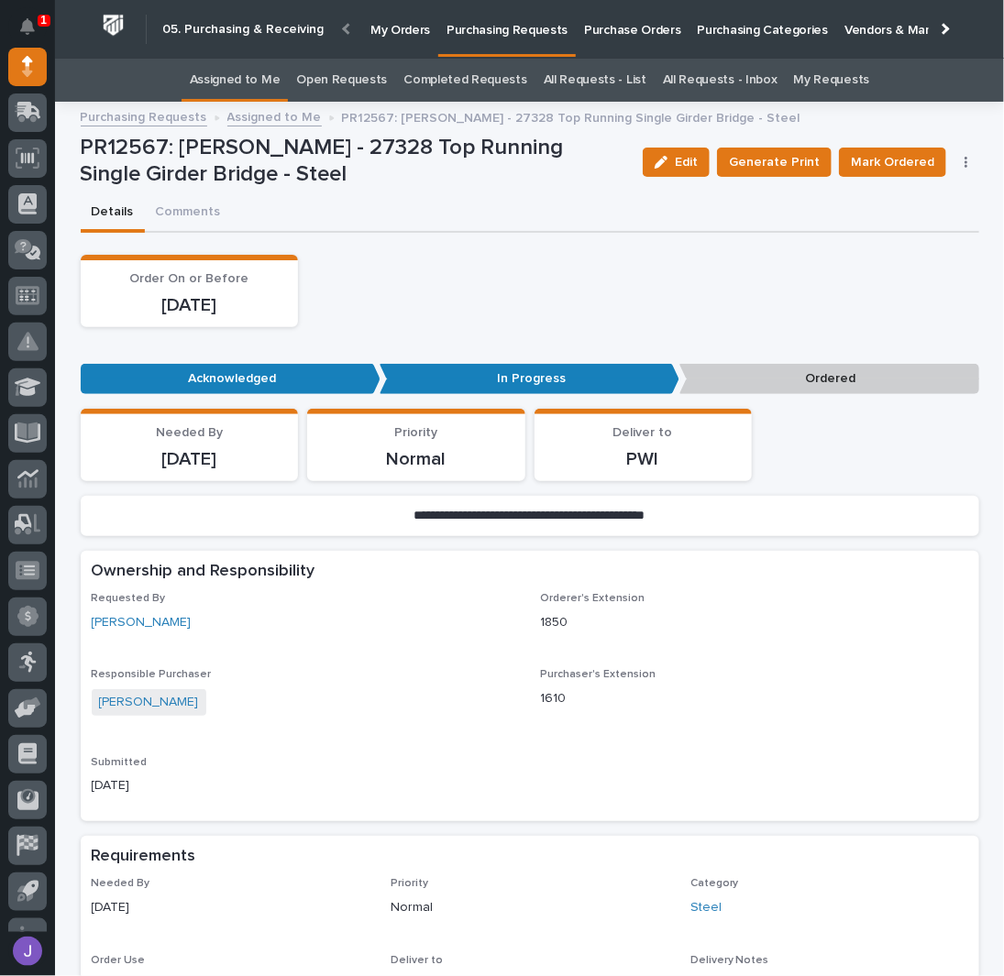
click at [275, 79] on link "Assigned to Me" at bounding box center [235, 80] width 91 height 43
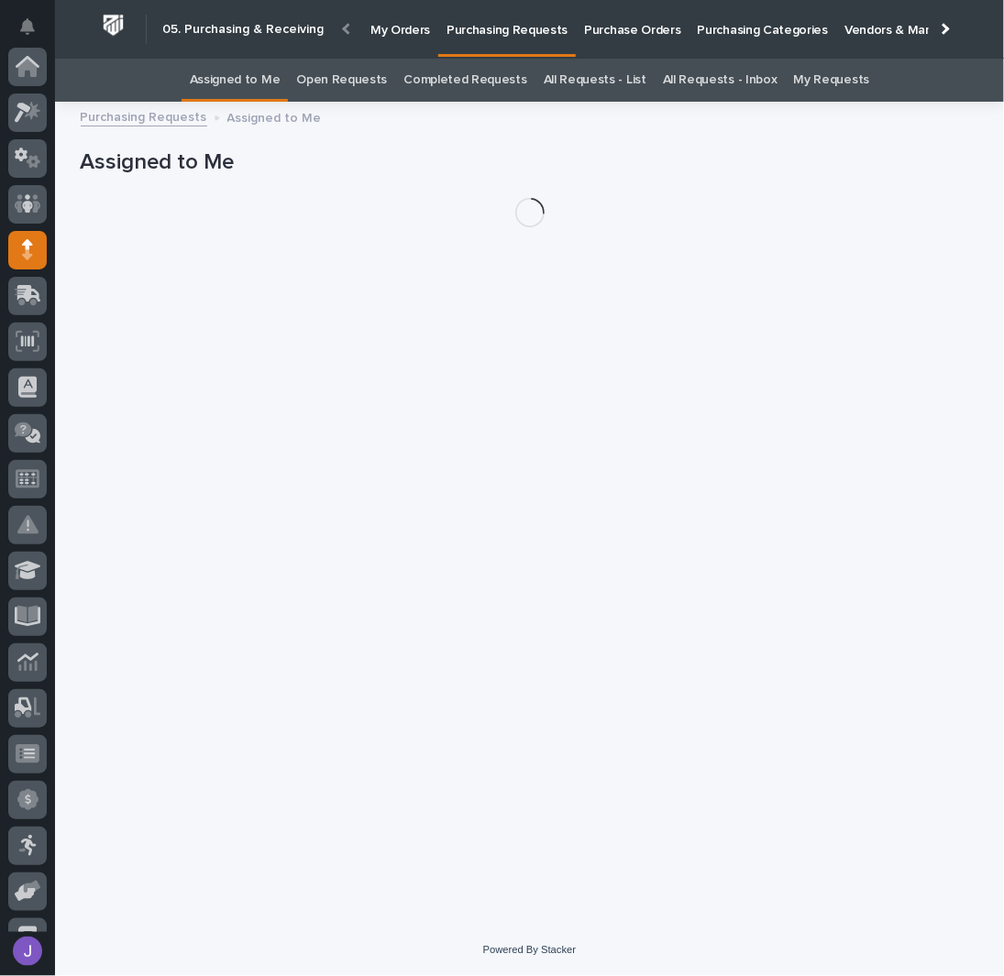
scroll to position [183, 0]
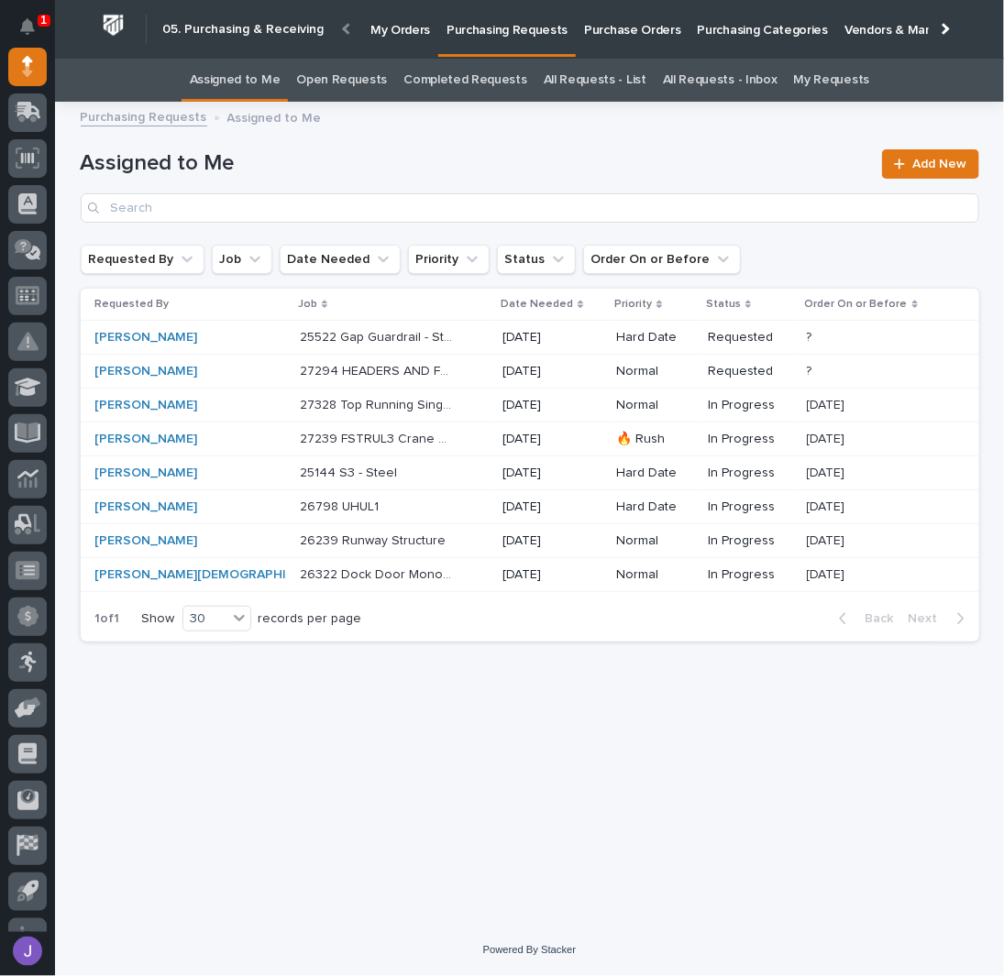
click at [396, 408] on p "27328 Top Running Single Girder Bridge - Steel" at bounding box center [378, 403] width 157 height 19
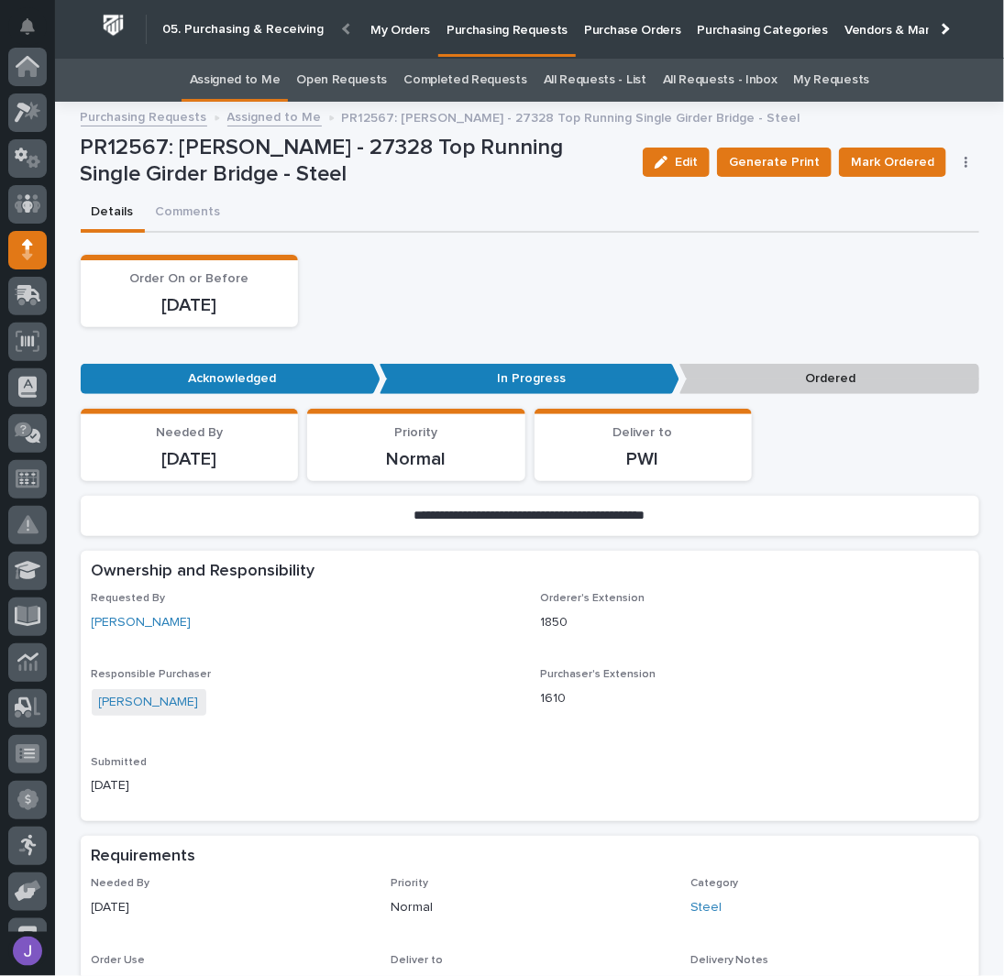
scroll to position [183, 0]
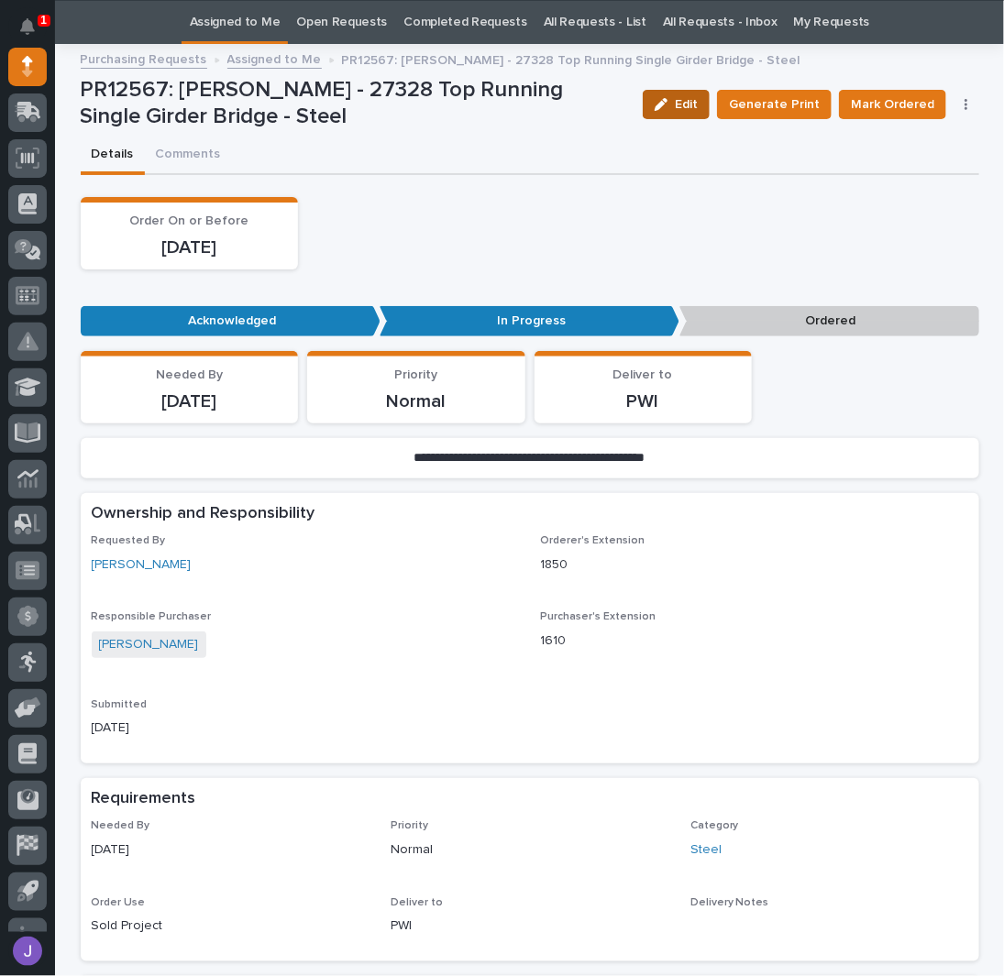
click at [694, 105] on span "Edit" at bounding box center [686, 104] width 23 height 17
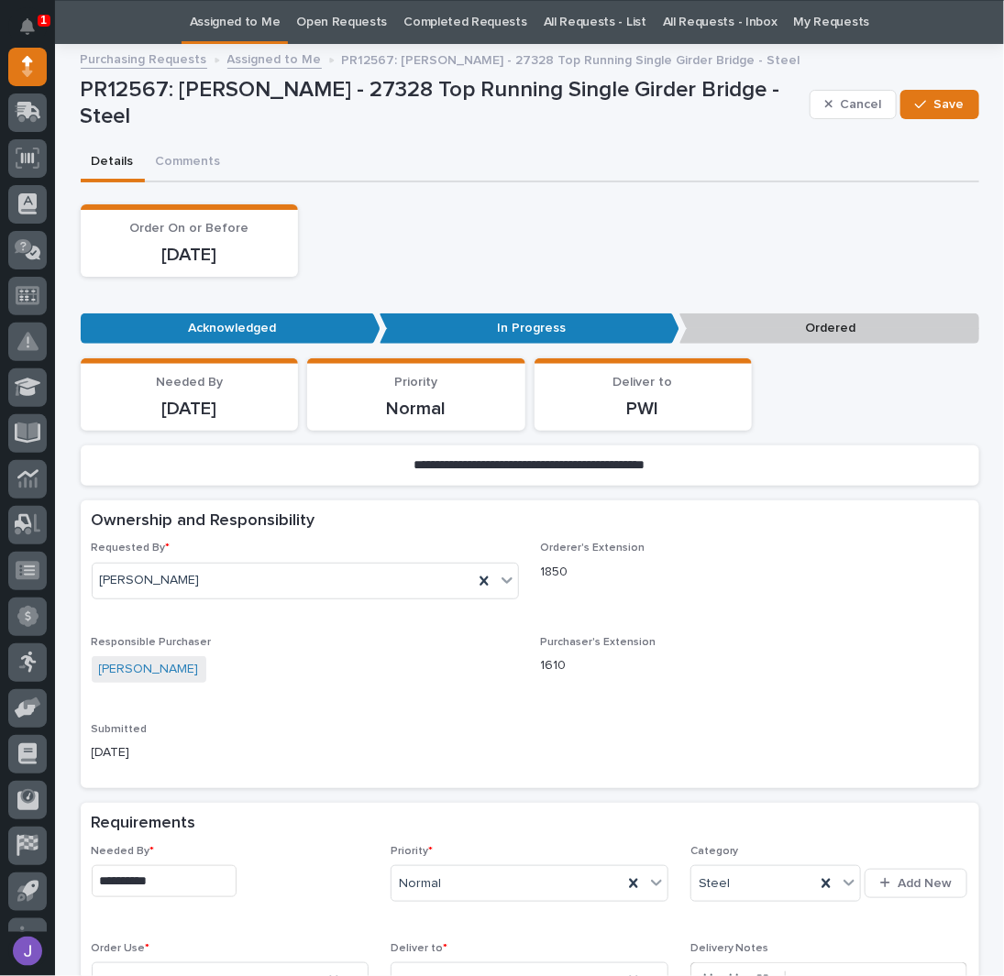
scroll to position [303, 0]
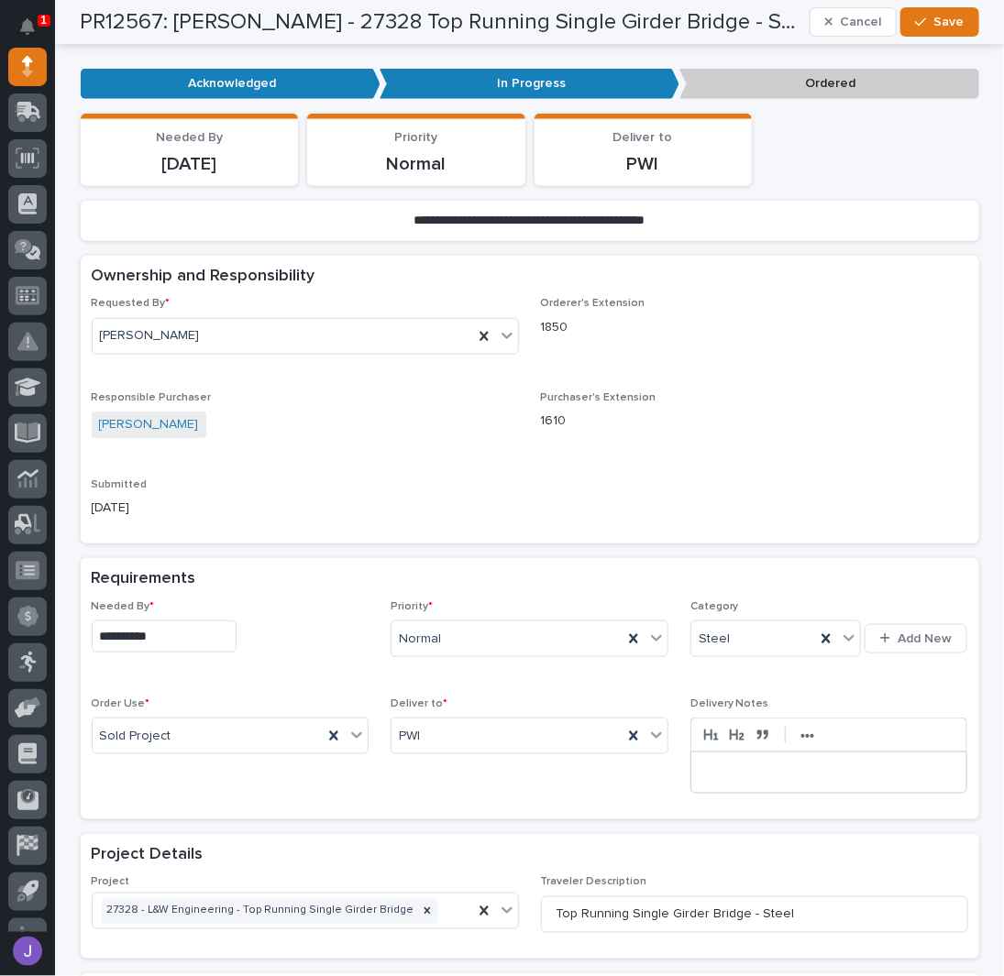
click at [182, 621] on input "**********" at bounding box center [164, 637] width 145 height 32
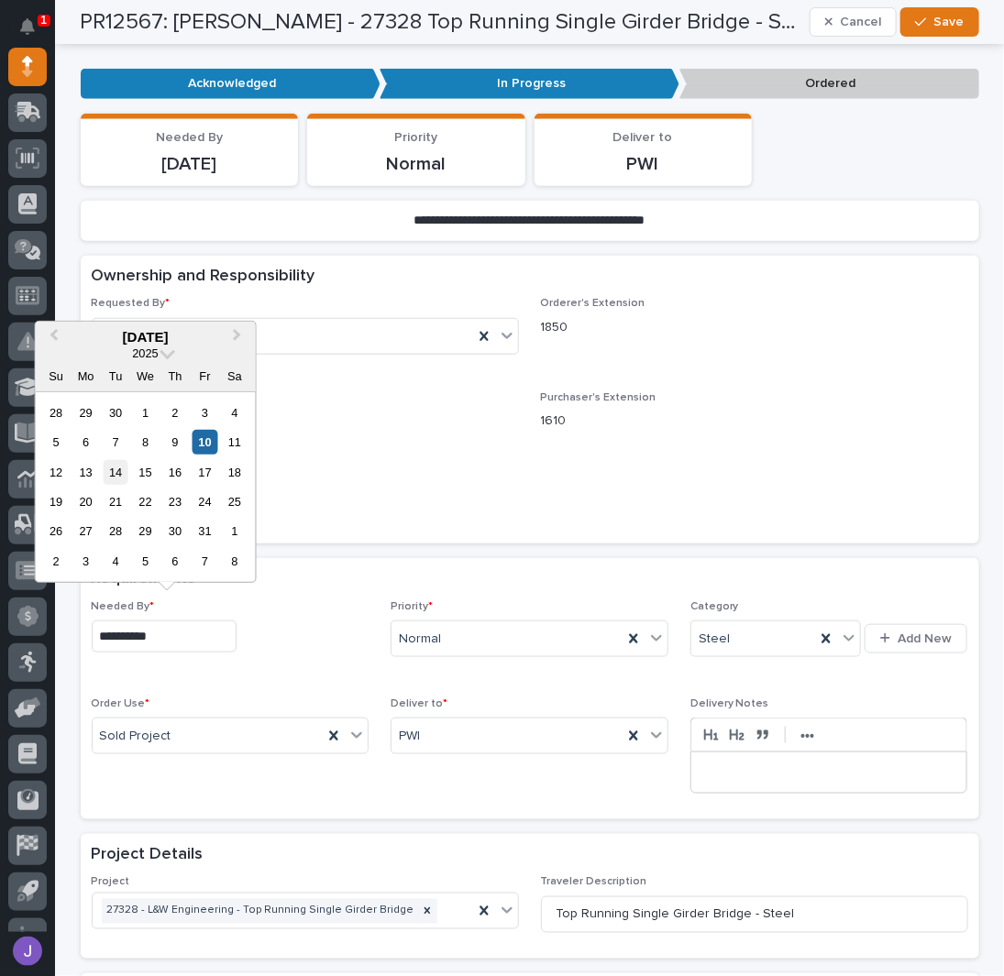
click at [112, 475] on div "14" at bounding box center [115, 472] width 25 height 25
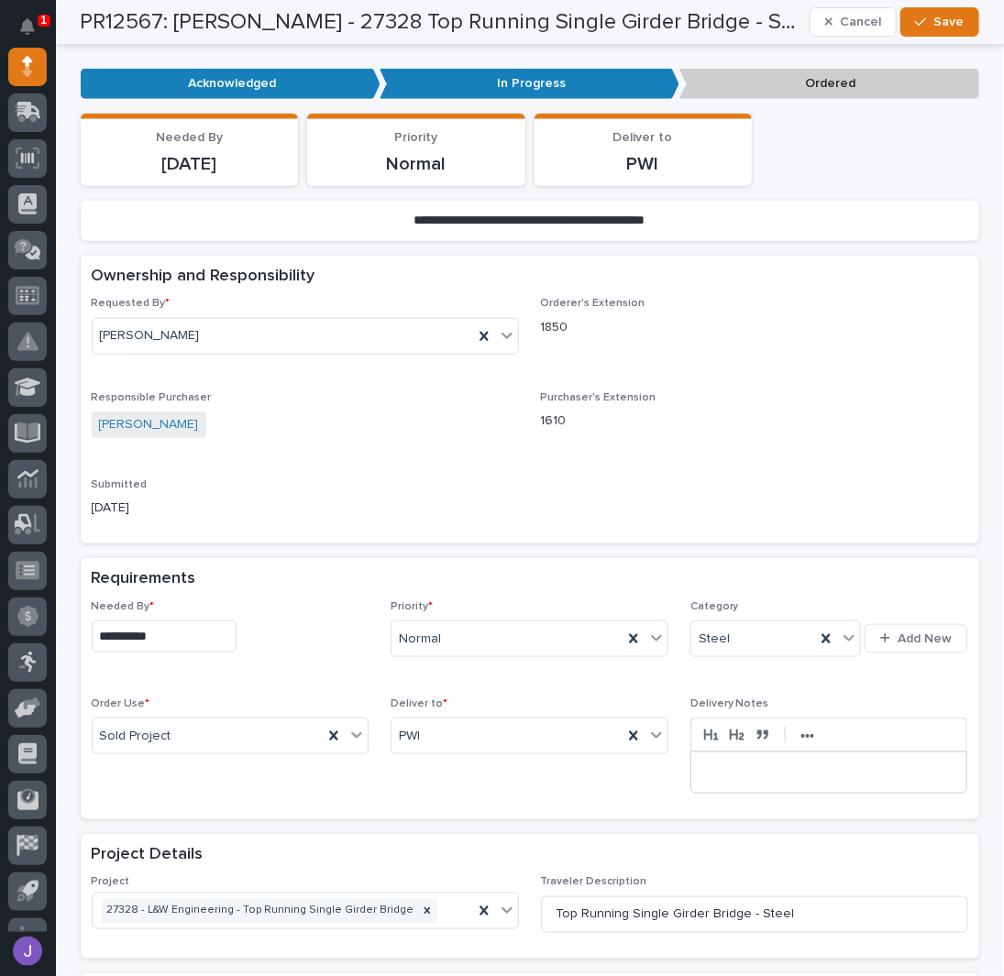
type input "**********"
click at [923, 19] on div "button" at bounding box center [924, 22] width 18 height 13
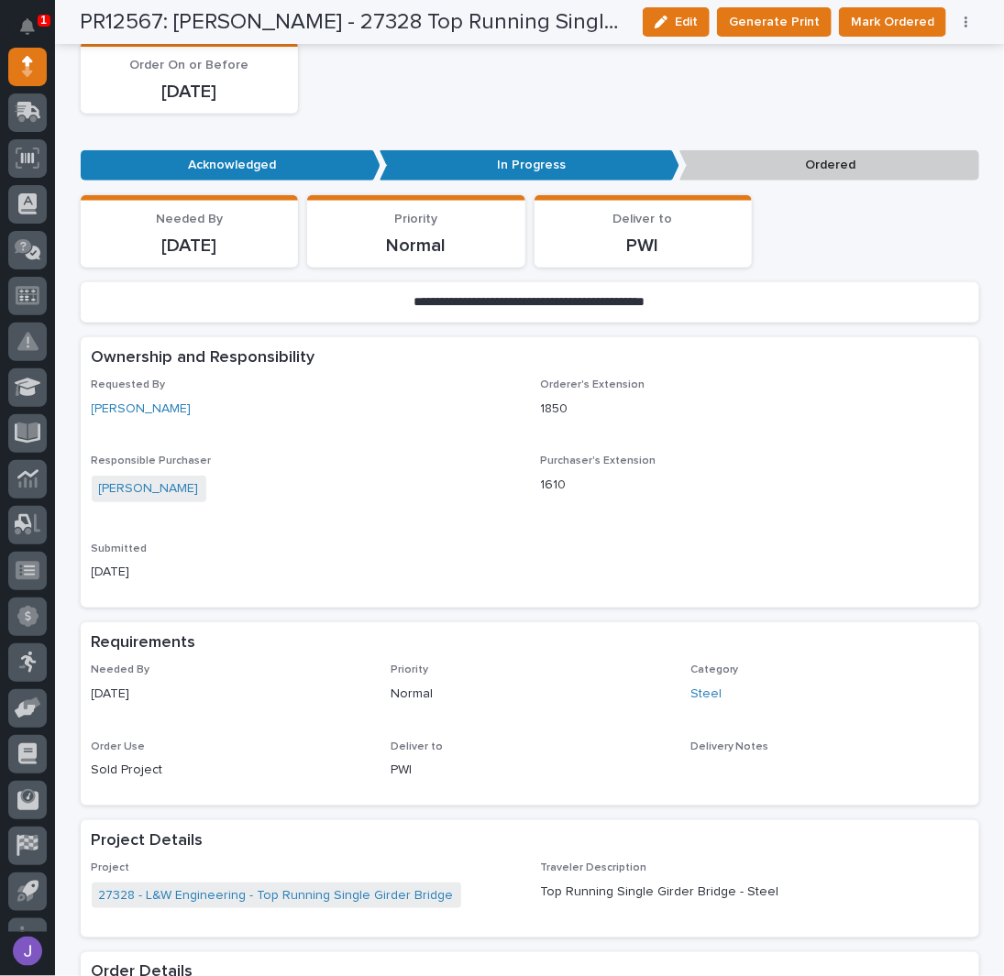
scroll to position [0, 0]
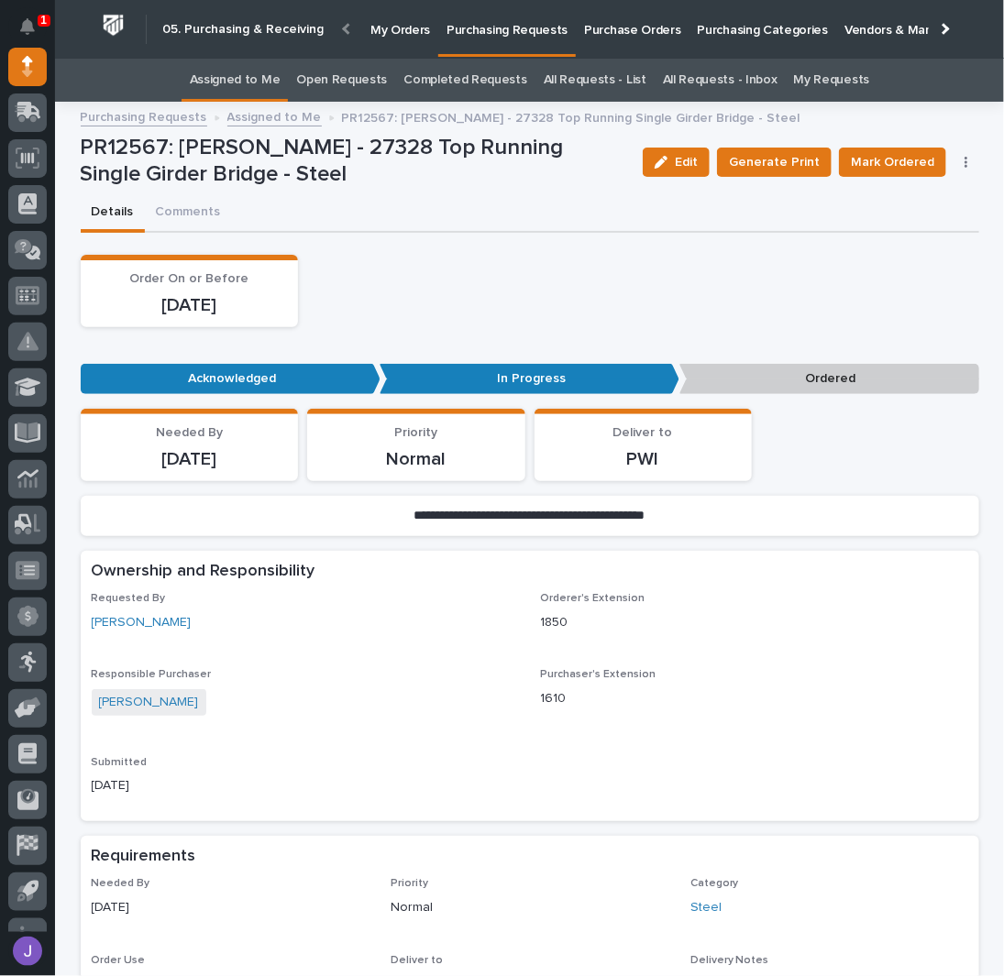
click at [254, 79] on link "Assigned to Me" at bounding box center [235, 80] width 91 height 43
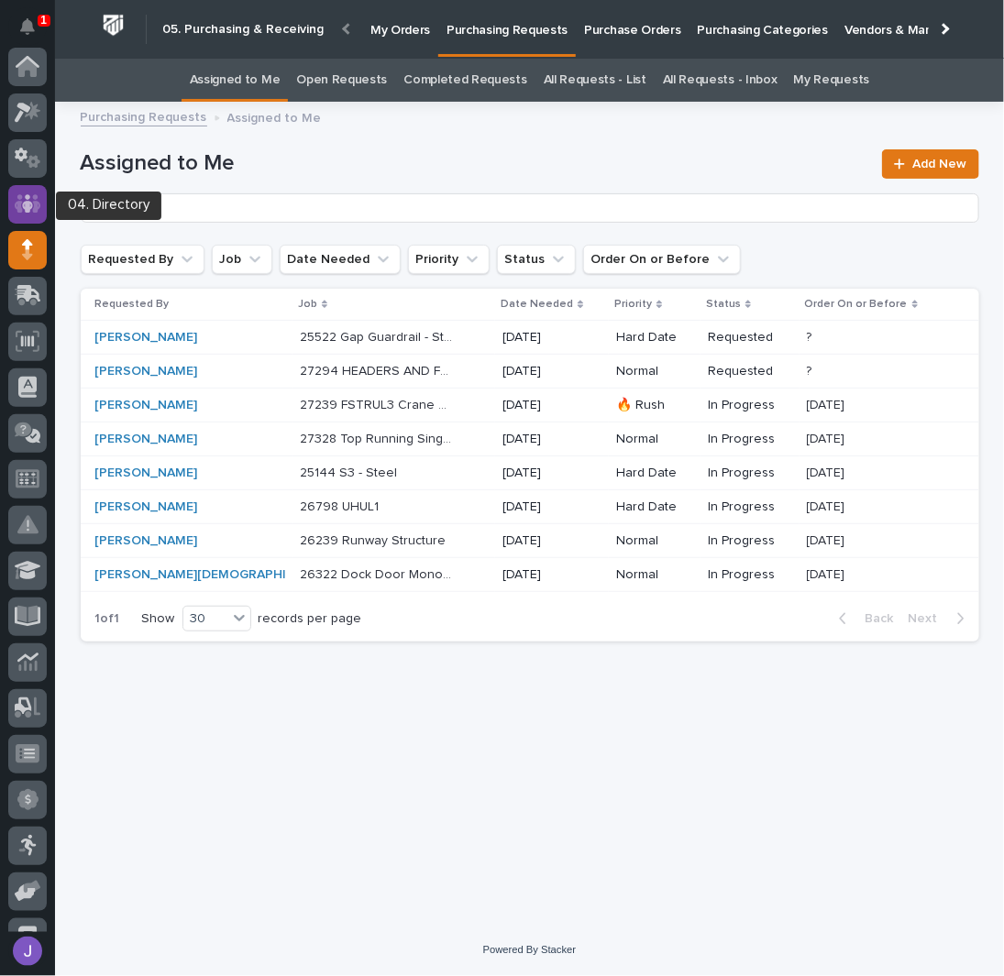
click at [35, 192] on div at bounding box center [27, 204] width 39 height 39
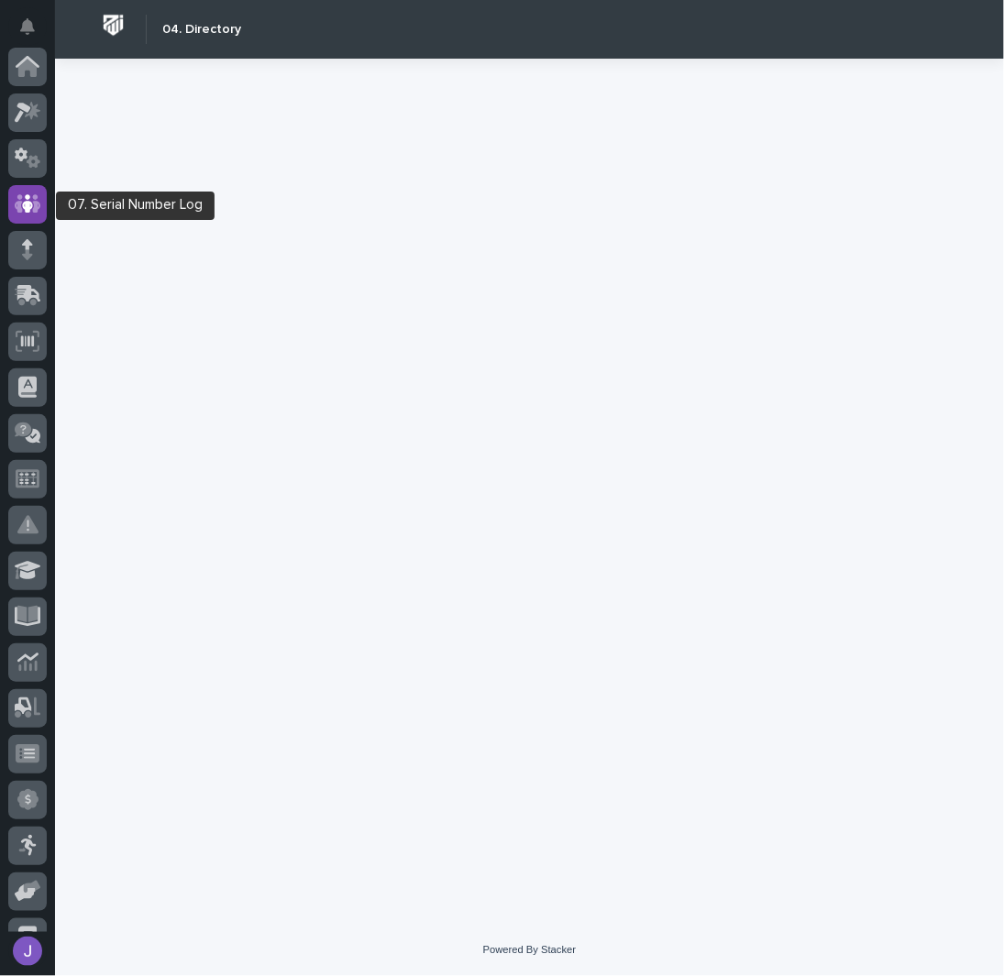
scroll to position [138, 0]
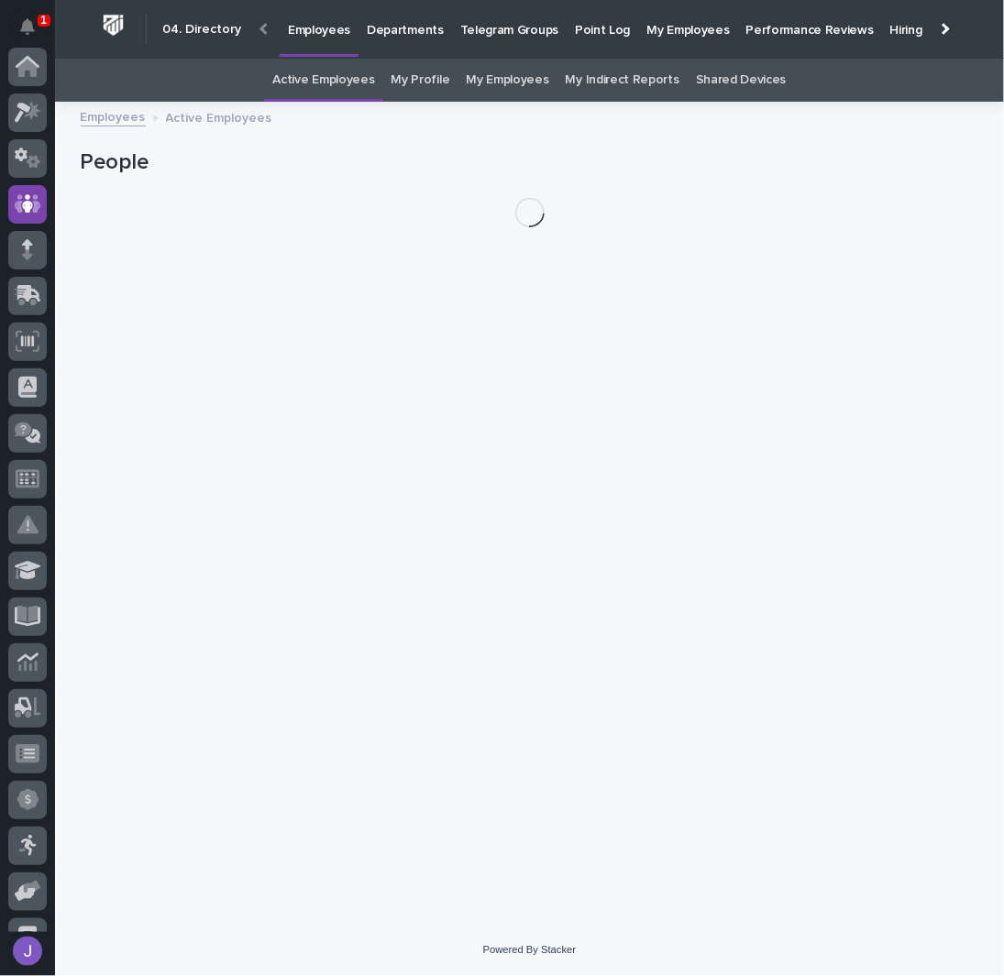
scroll to position [138, 0]
click at [426, 83] on link "My Profile" at bounding box center [420, 80] width 59 height 43
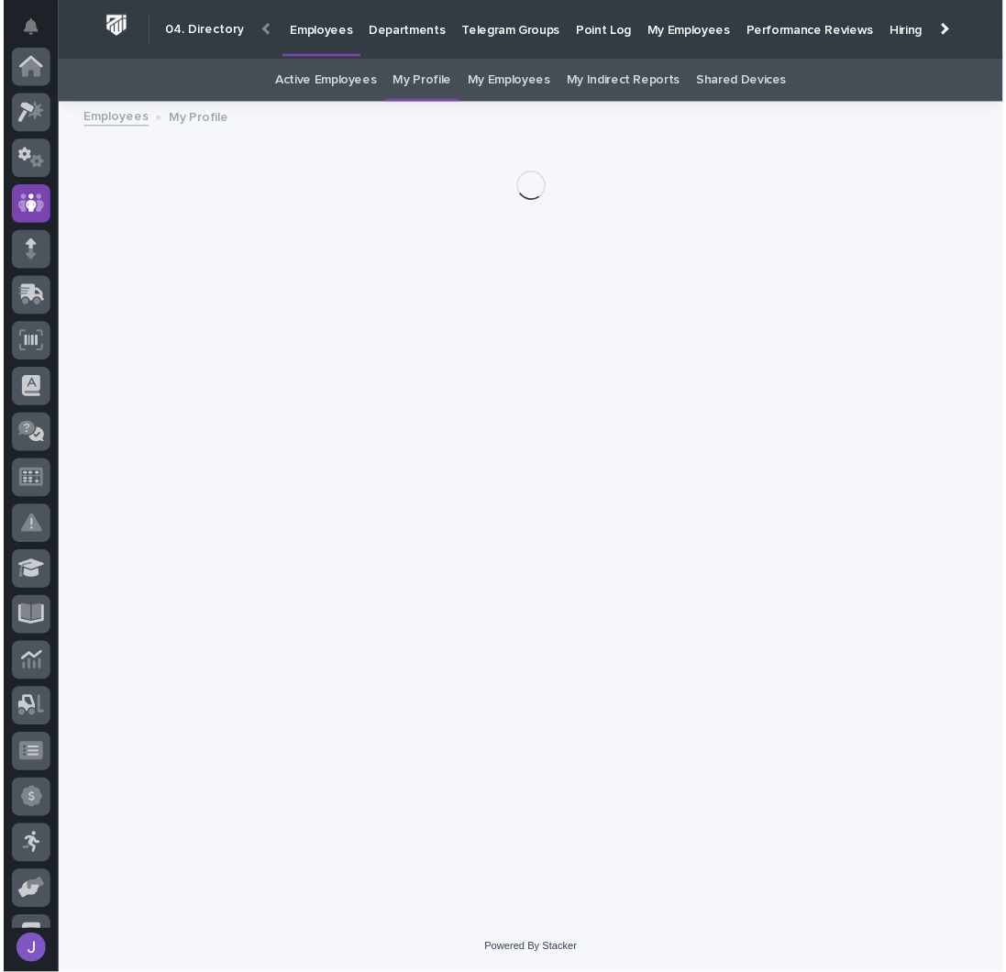
scroll to position [138, 0]
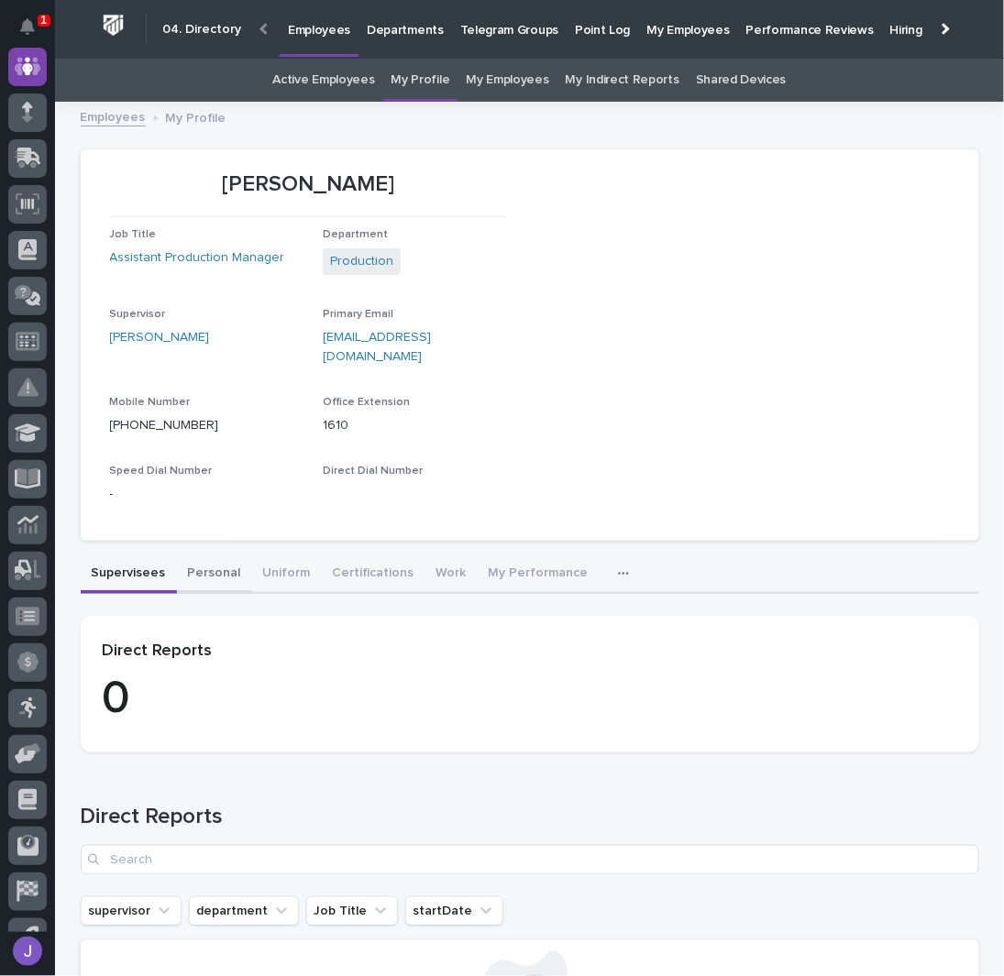
click at [209, 562] on button "Personal" at bounding box center [214, 575] width 75 height 39
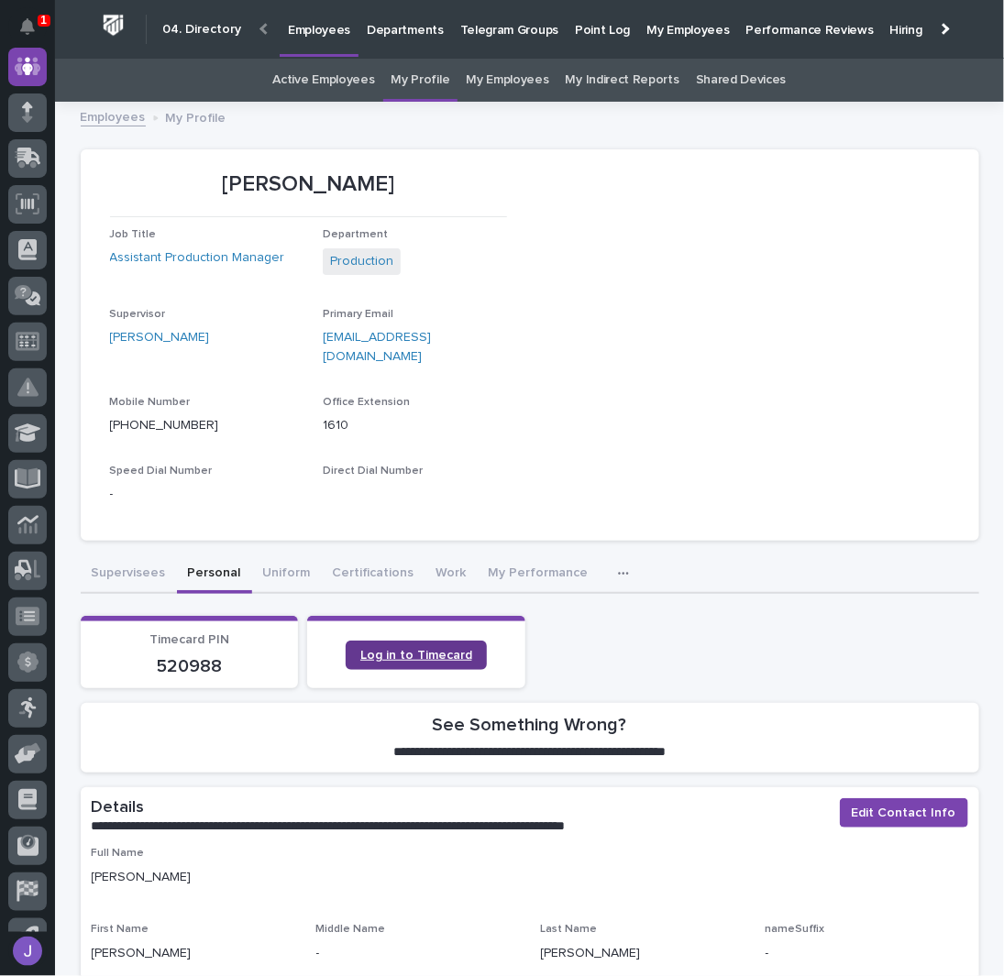
click at [392, 641] on link "Log in to Timecard" at bounding box center [416, 655] width 141 height 29
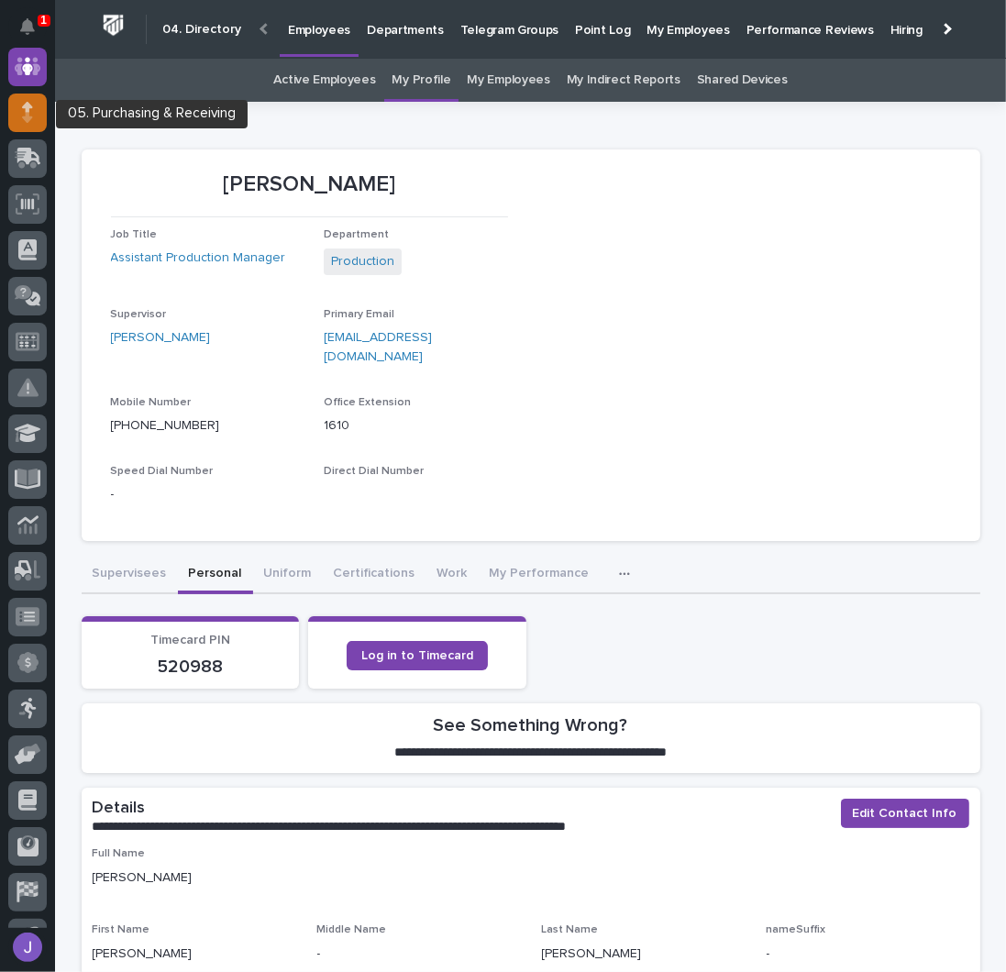
click at [41, 115] on div at bounding box center [27, 113] width 39 height 39
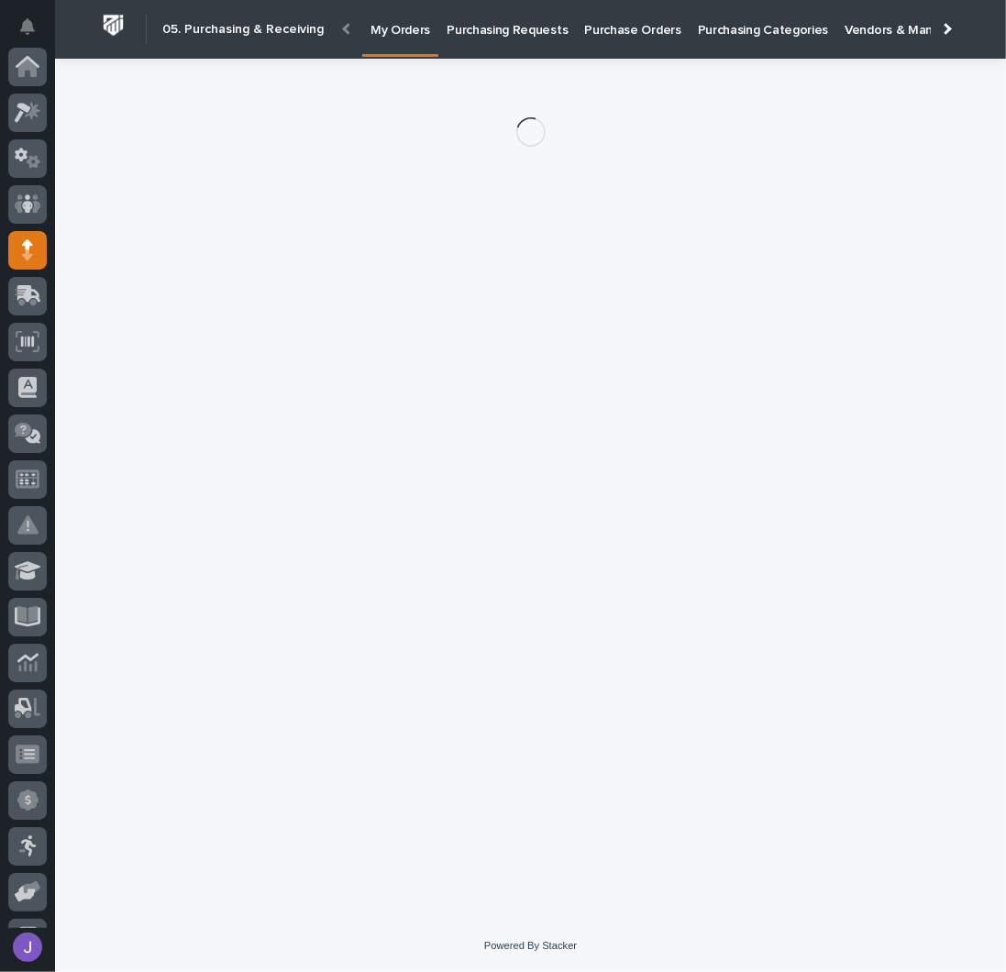
scroll to position [183, 0]
